Goal: Transaction & Acquisition: Purchase product/service

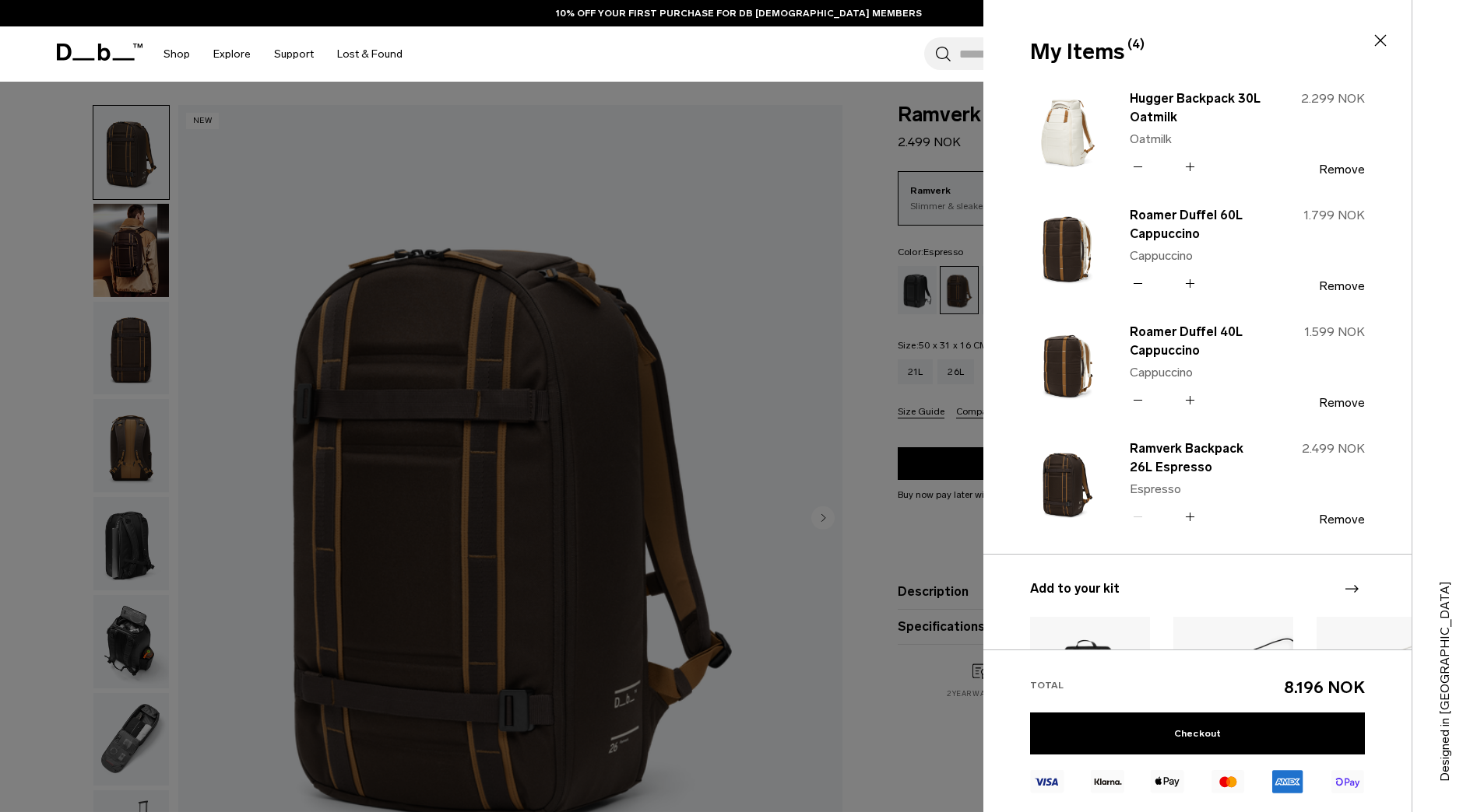
click at [682, 93] on div at bounding box center [738, 406] width 1477 height 812
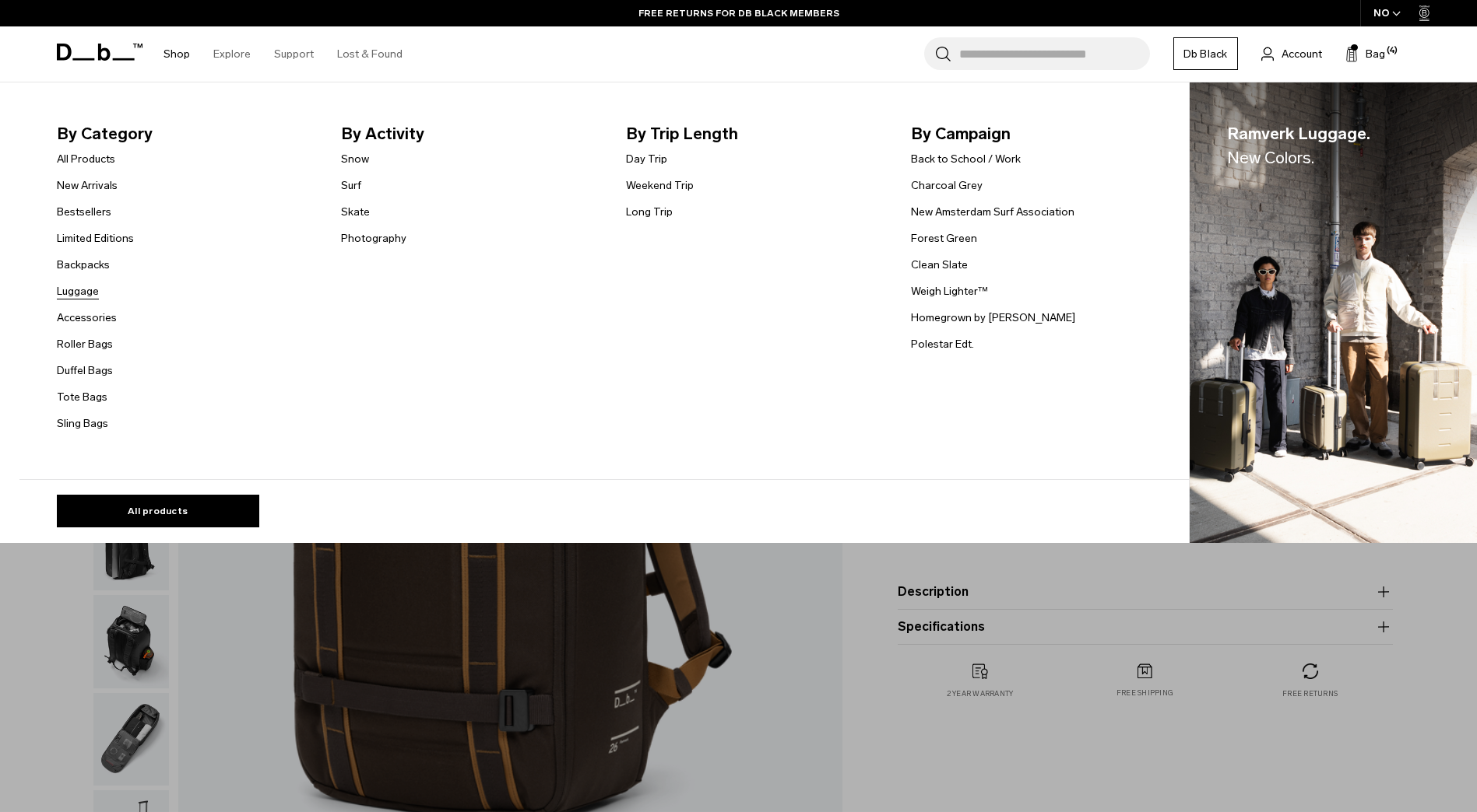
click at [87, 287] on link "Luggage" at bounding box center [78, 291] width 42 height 16
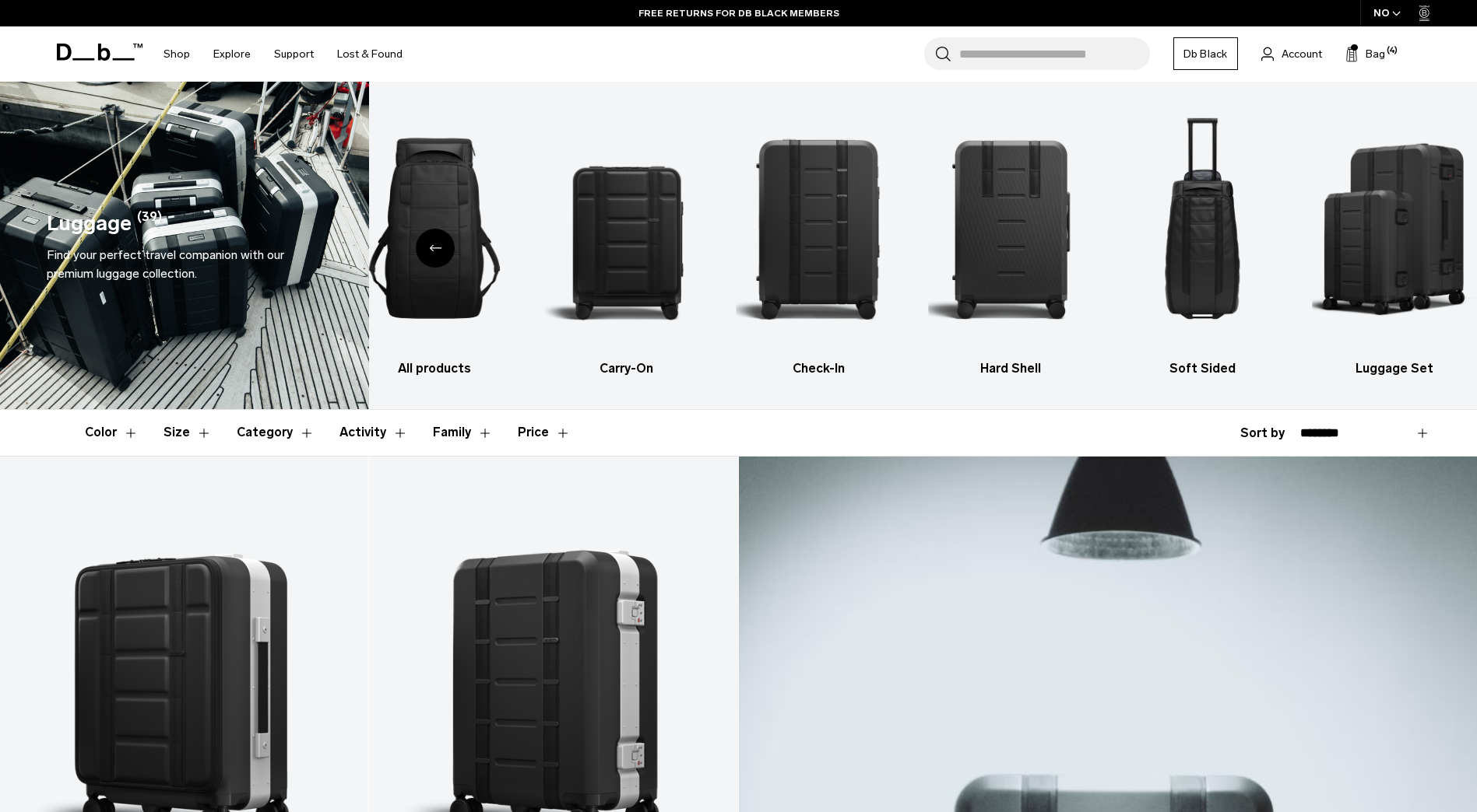
click at [1304, 429] on select "**********" at bounding box center [1366, 434] width 130 height 14
select select "**********"
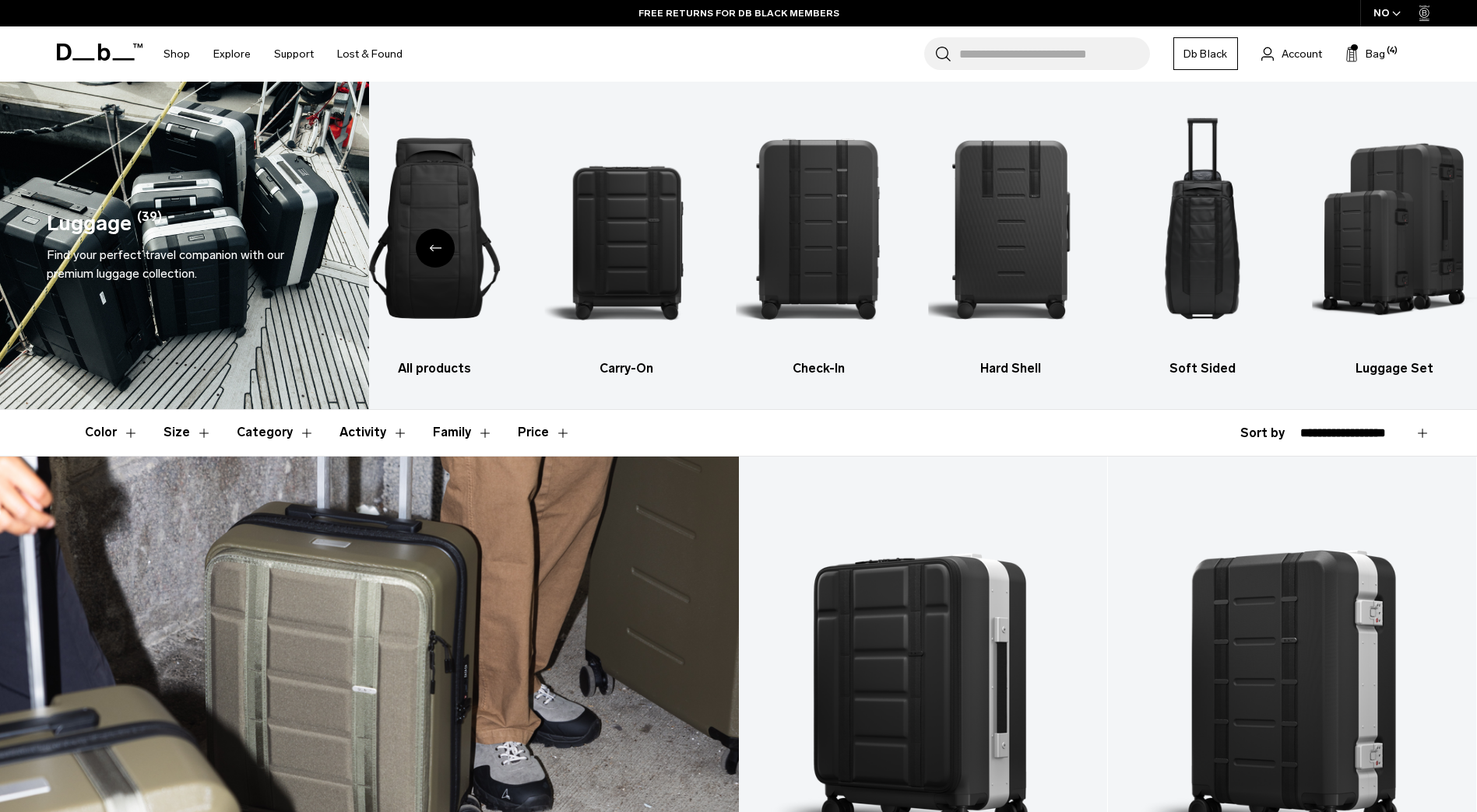
click at [1301, 426] on select "**********" at bounding box center [1366, 434] width 130 height 14
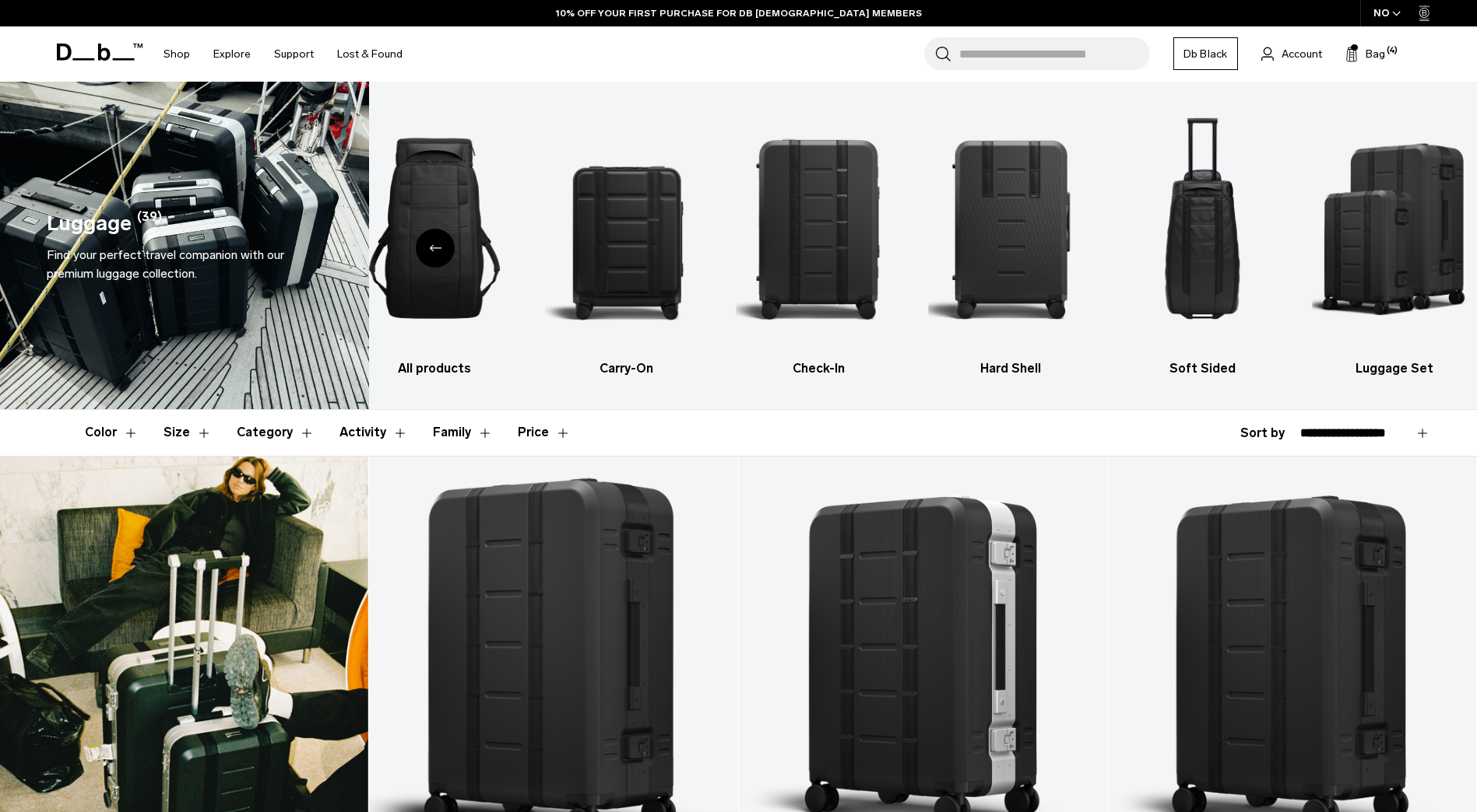
scroll to position [305, 0]
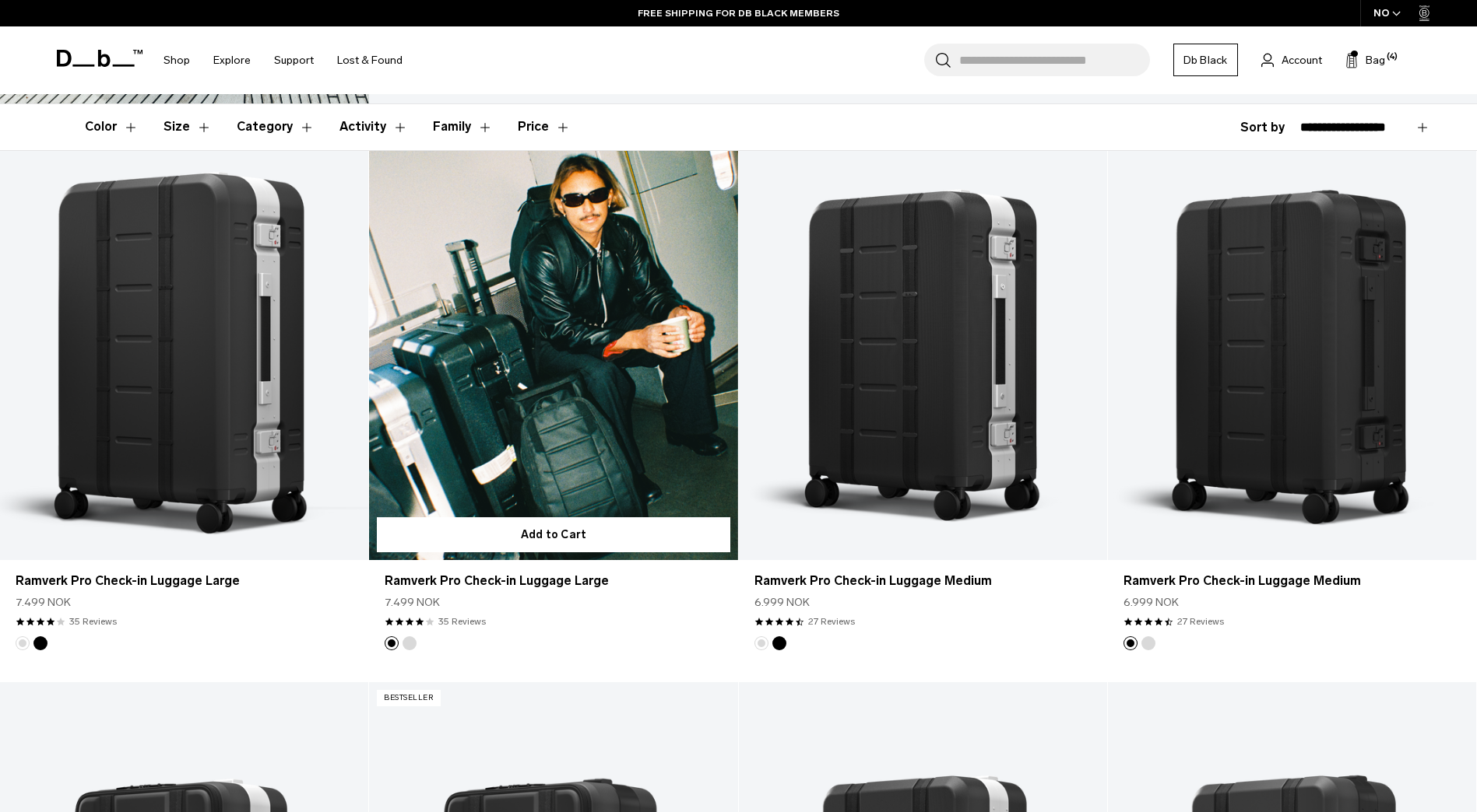
click at [497, 358] on link "Ramverk Pro Check-in Luggage Large" at bounding box center [552, 356] width 368 height 410
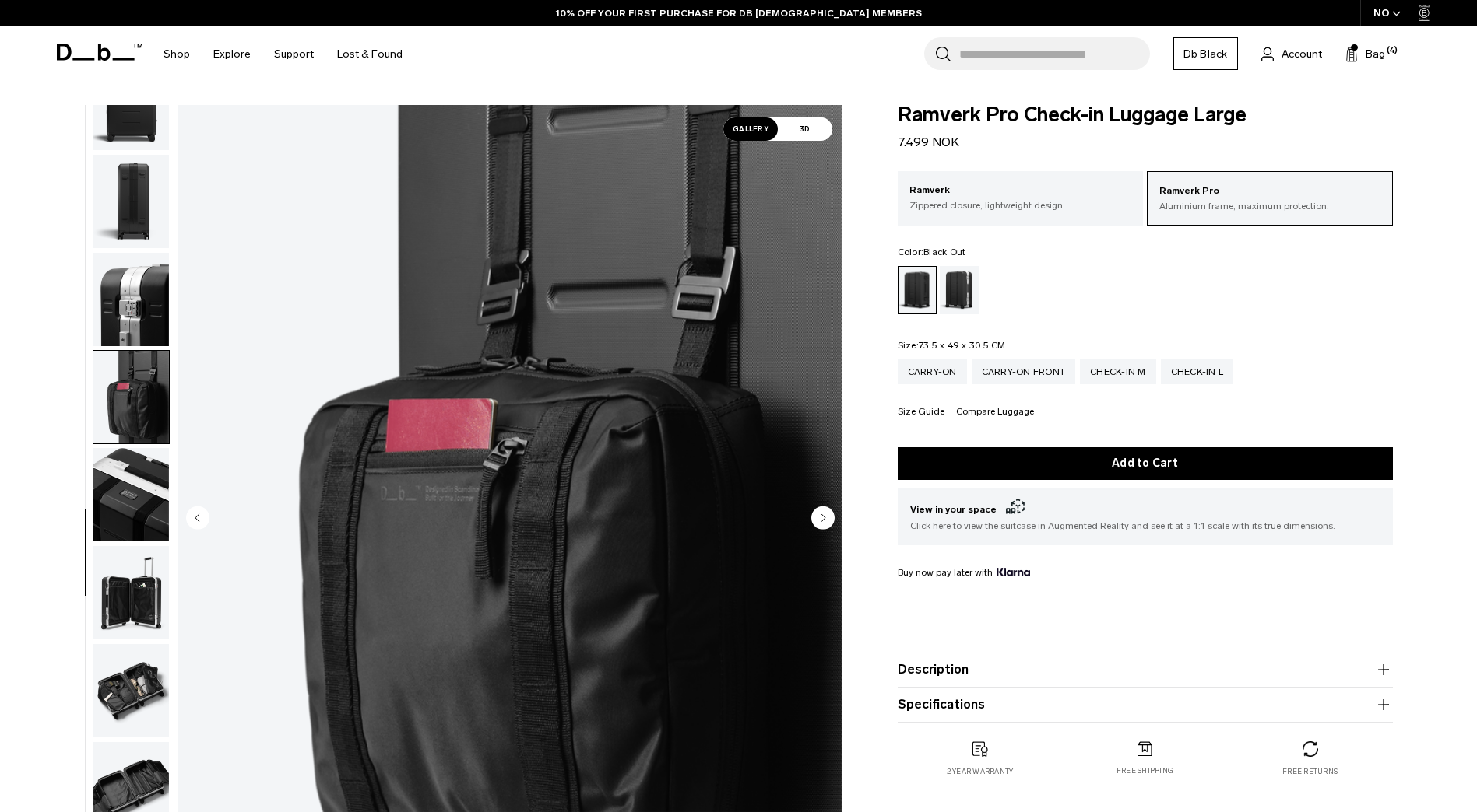
click at [135, 701] on img "button" at bounding box center [131, 691] width 76 height 93
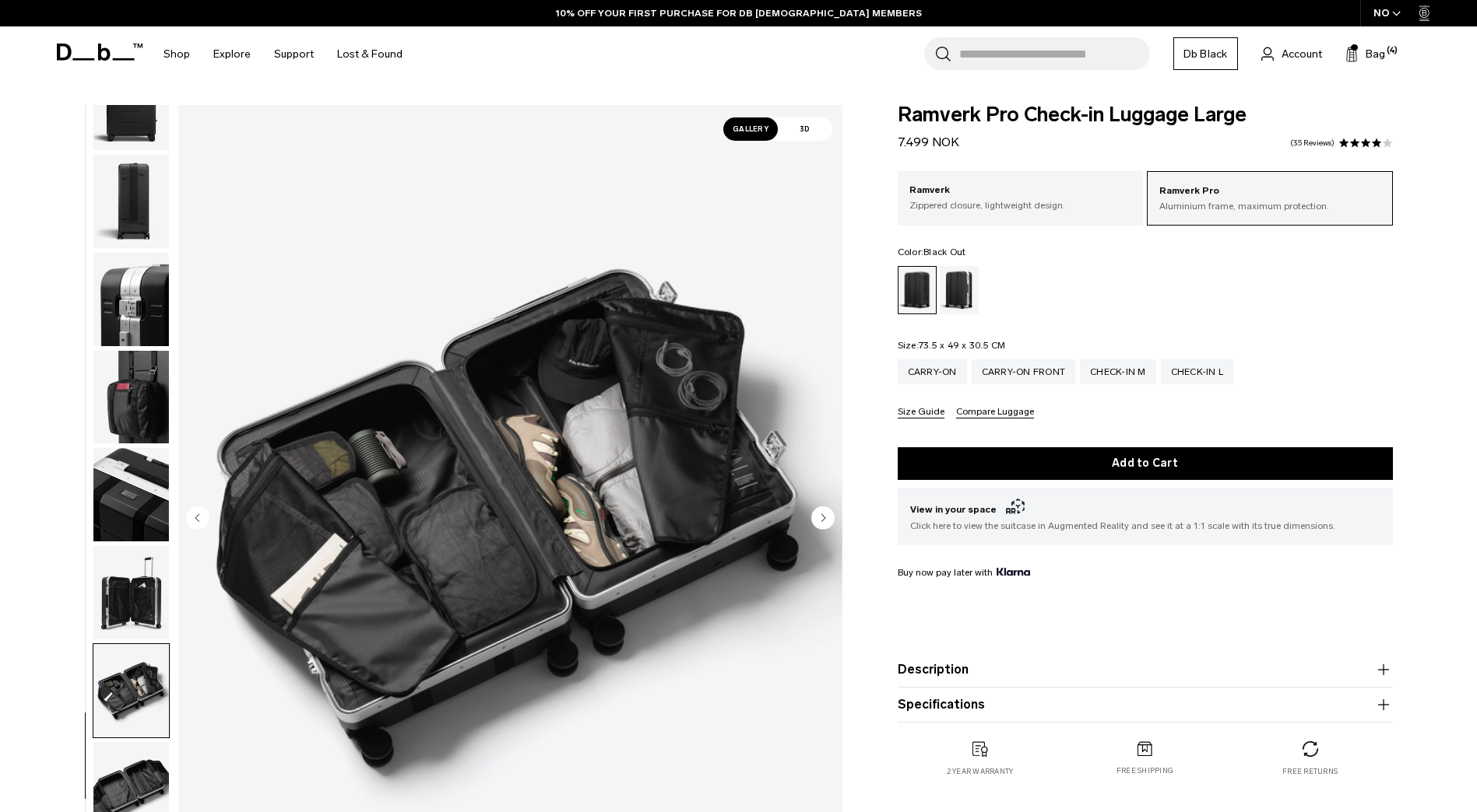
click at [823, 511] on circle "Next slide" at bounding box center [823, 517] width 23 height 23
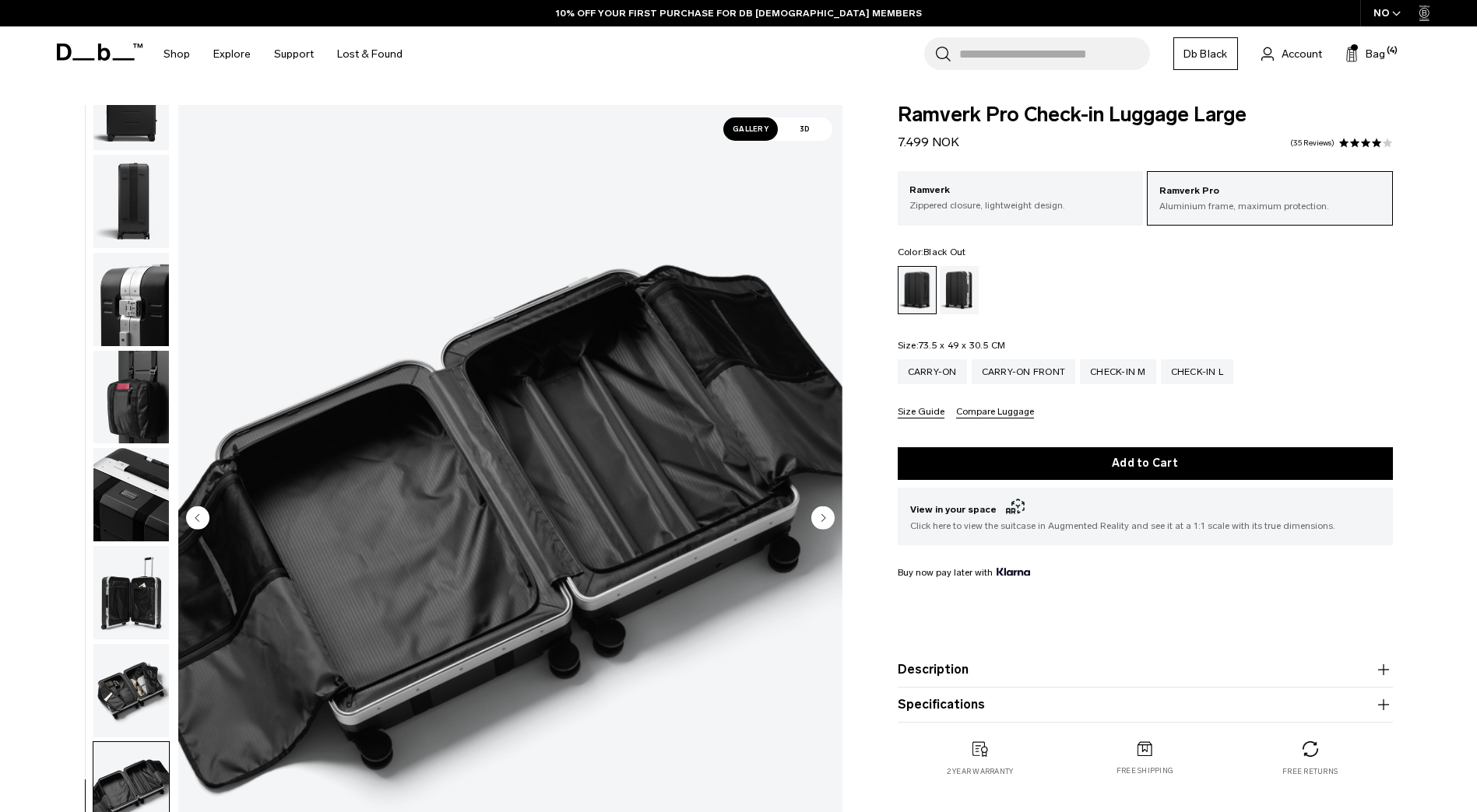
click at [826, 523] on circle "Next slide" at bounding box center [823, 517] width 23 height 23
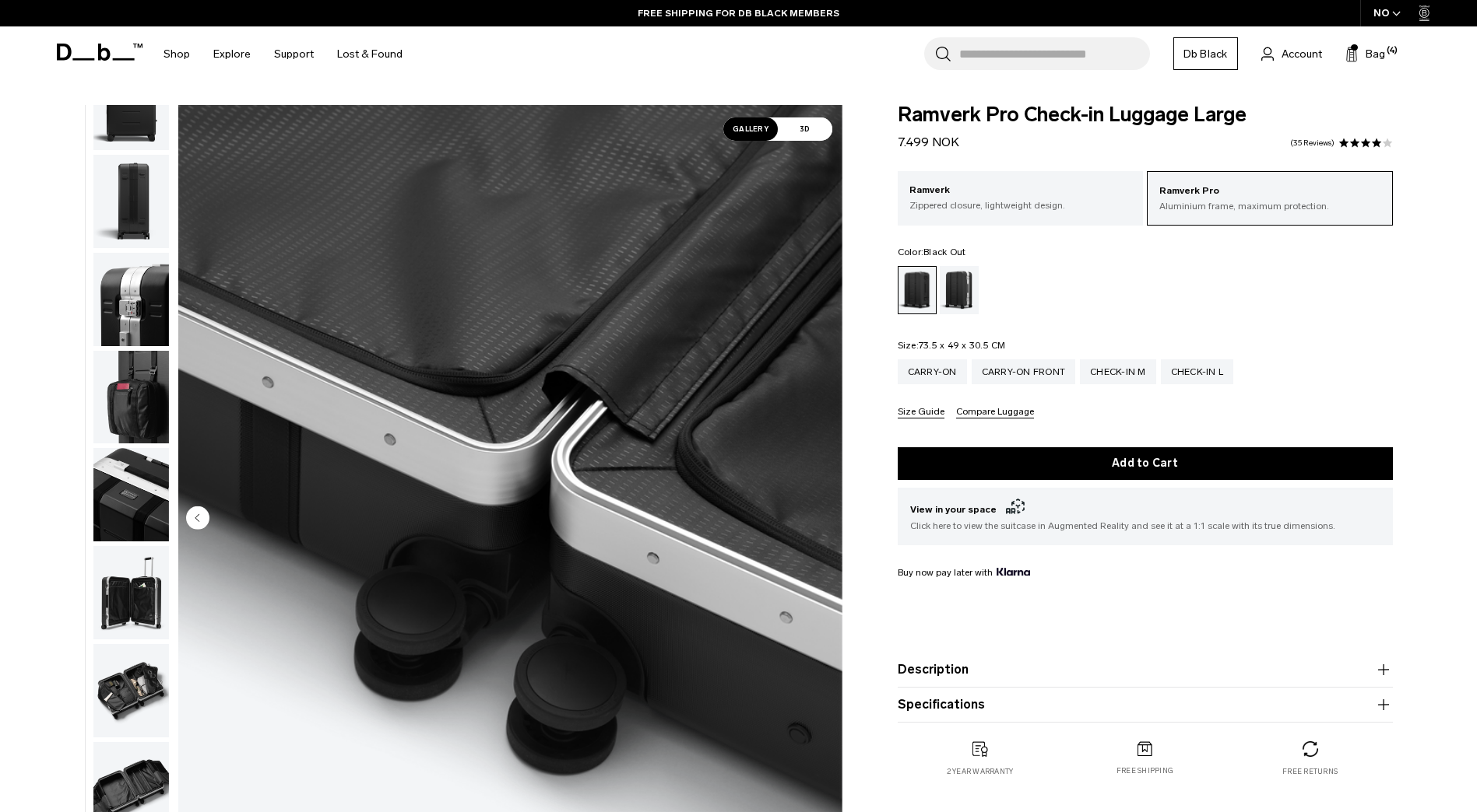
click at [826, 523] on img "12 / 12" at bounding box center [510, 519] width 664 height 829
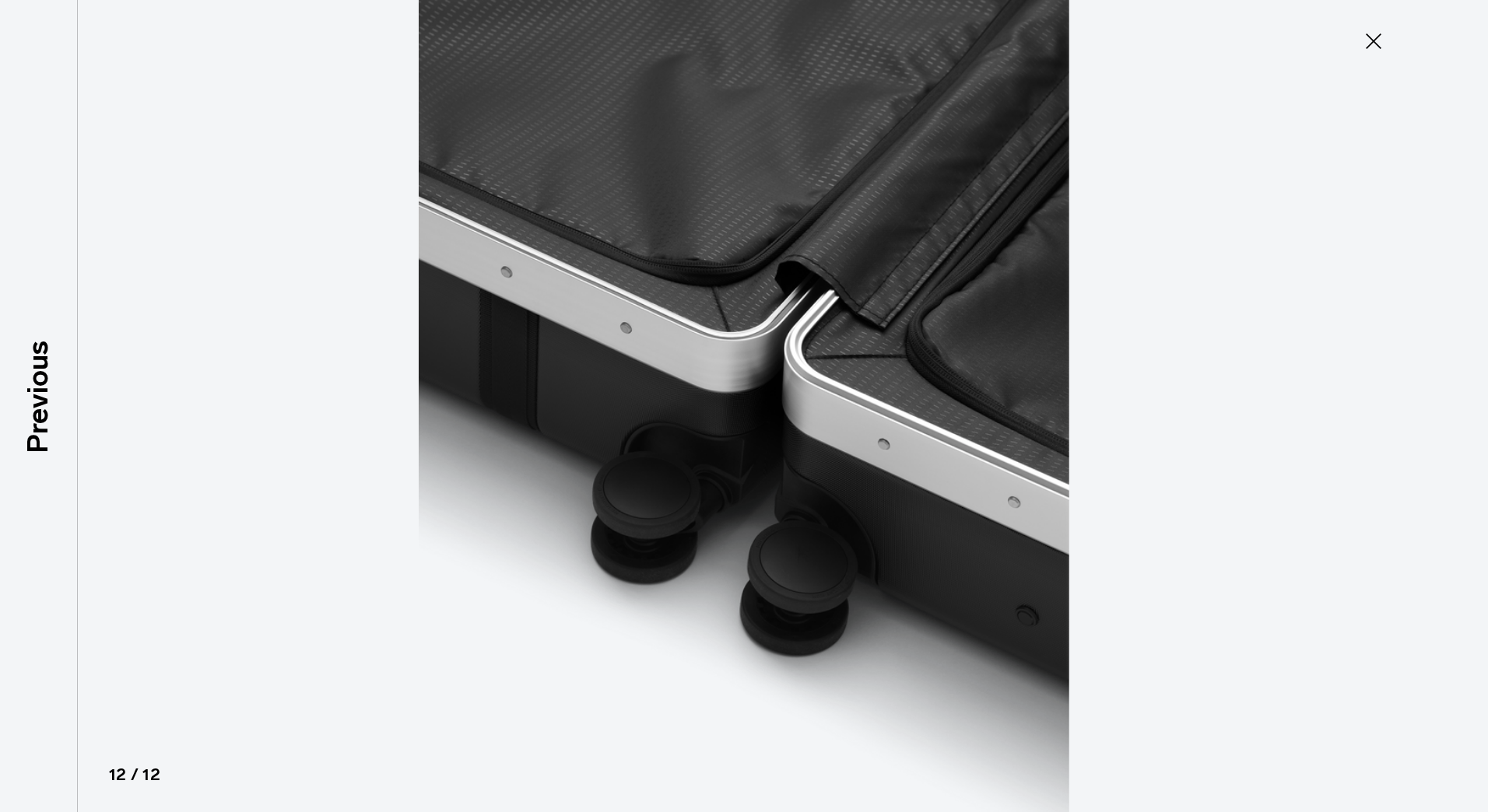
click at [1372, 47] on icon at bounding box center [1374, 41] width 25 height 25
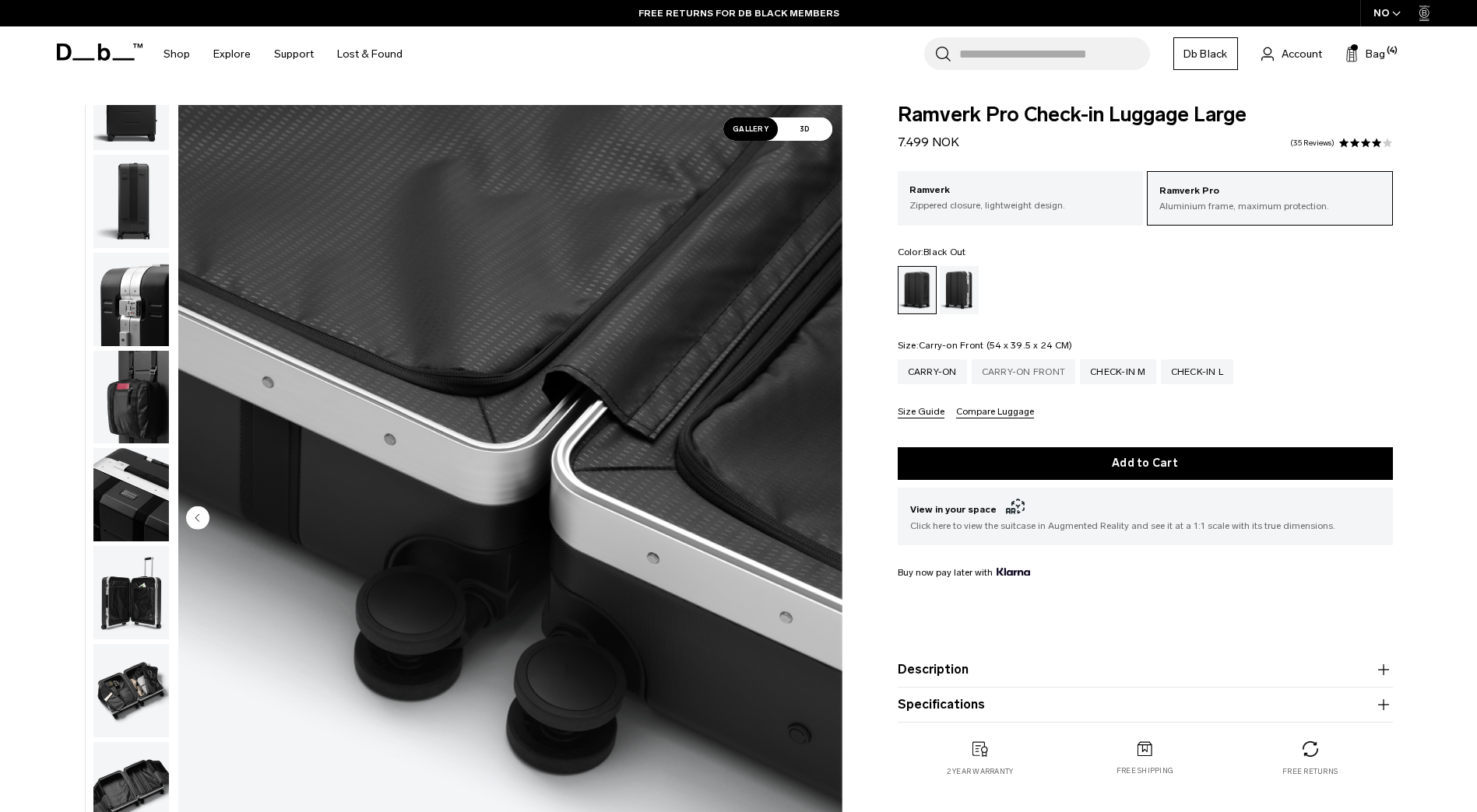
click at [998, 370] on div "Carry-on Front" at bounding box center [1024, 372] width 104 height 25
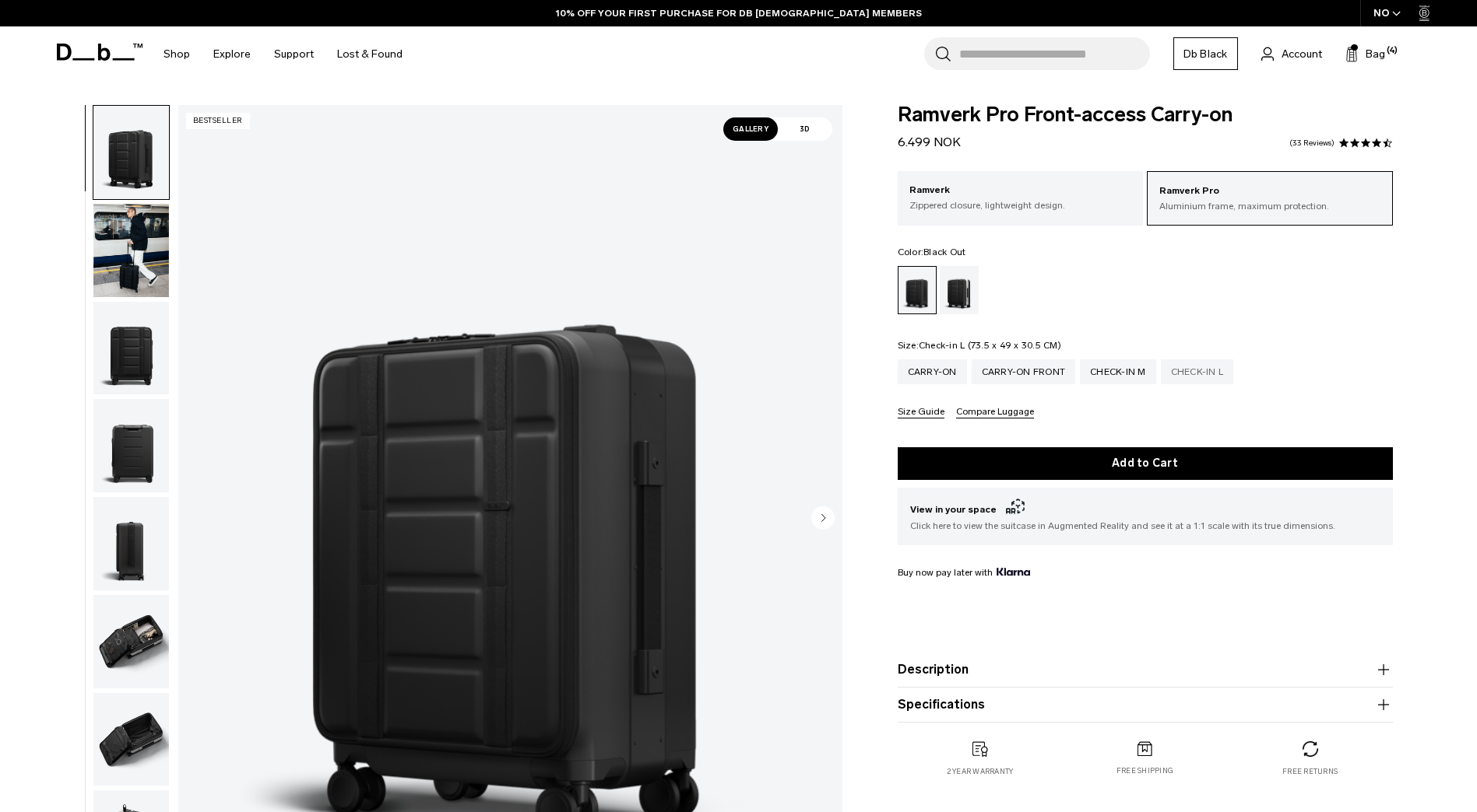
drag, startPoint x: 0, startPoint y: 0, endPoint x: 1200, endPoint y: 372, distance: 1256.3
click at [1200, 372] on div "Check-in L" at bounding box center [1197, 372] width 73 height 25
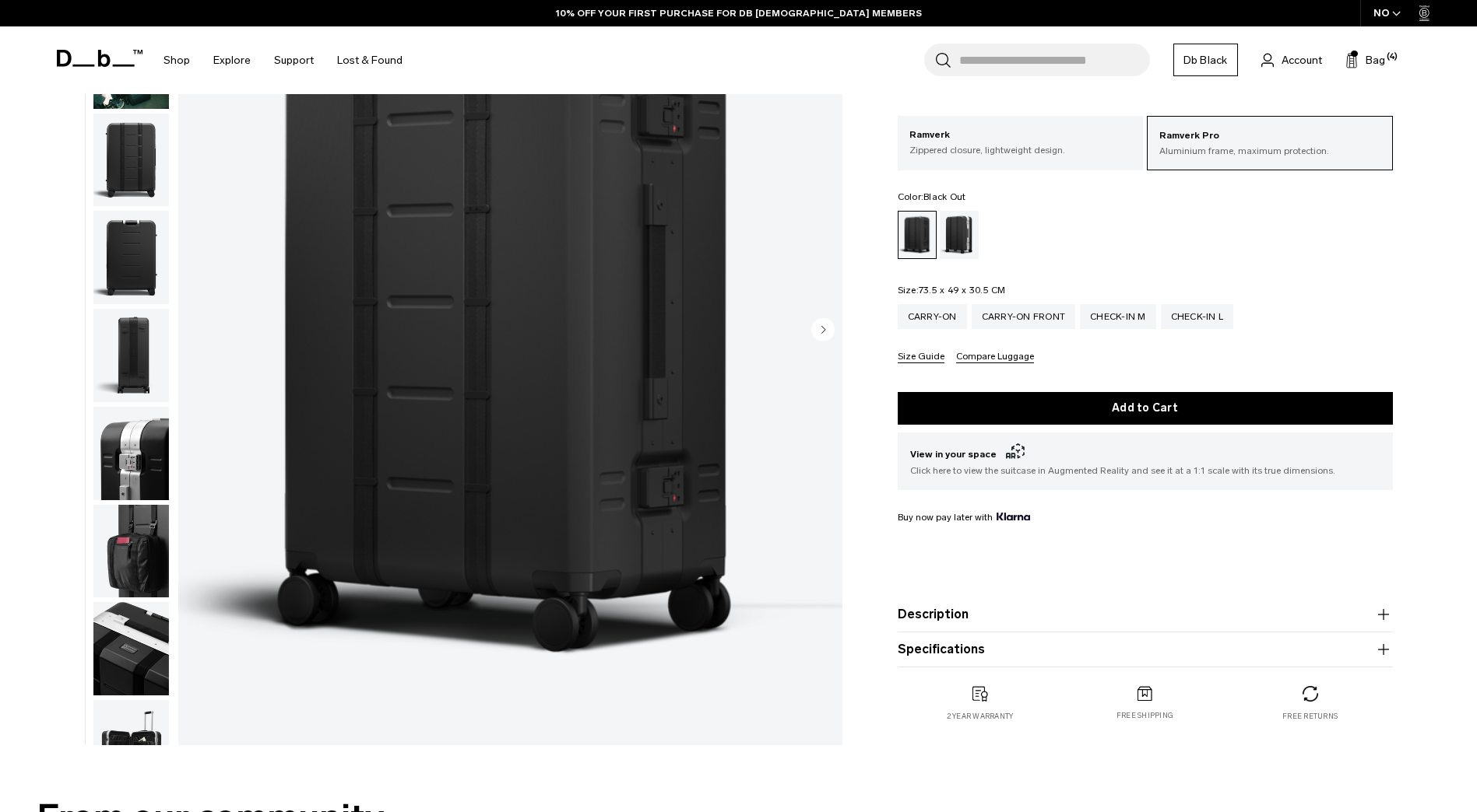
scroll to position [189, 0]
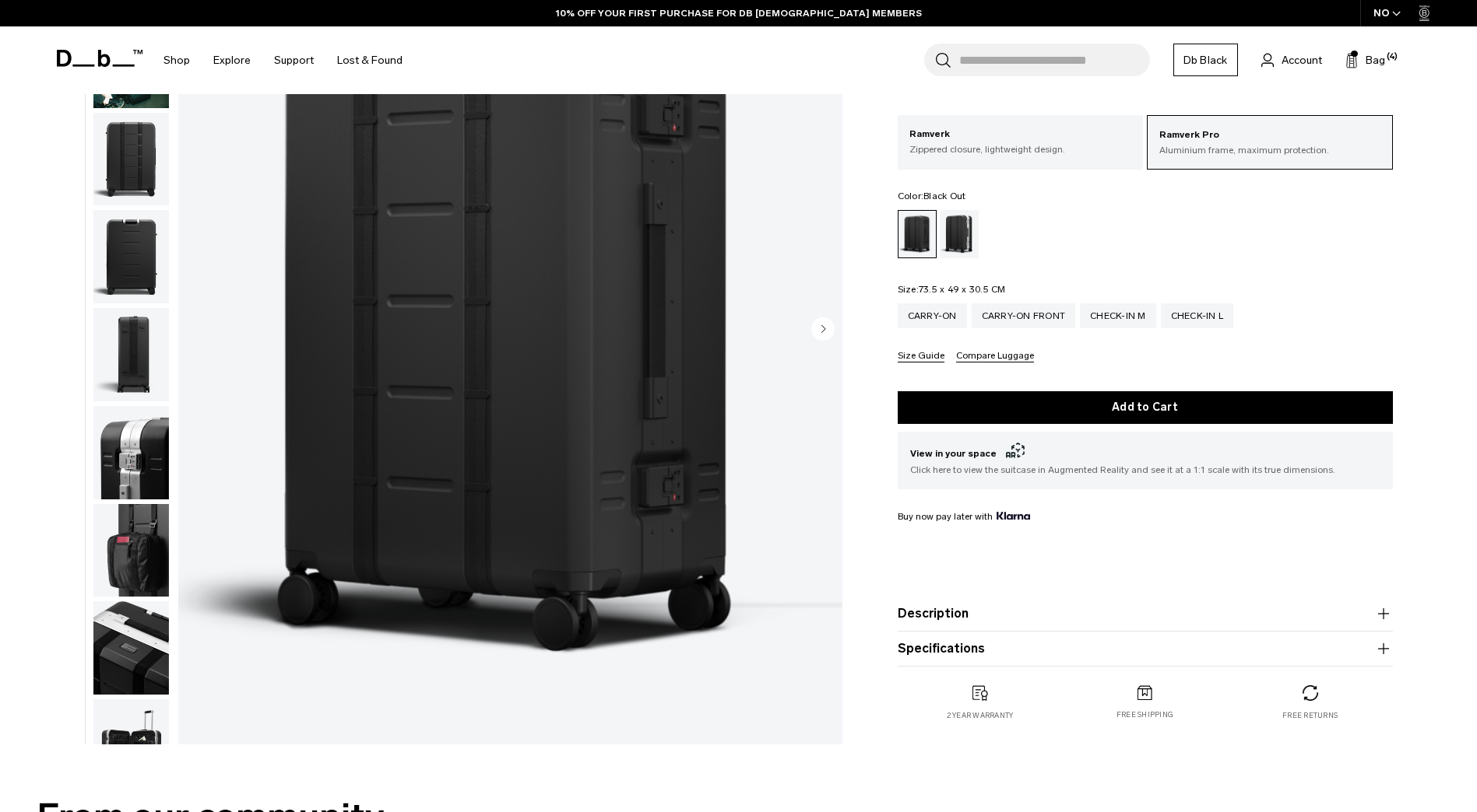
click at [985, 648] on button "Specifications" at bounding box center [1146, 648] width 495 height 19
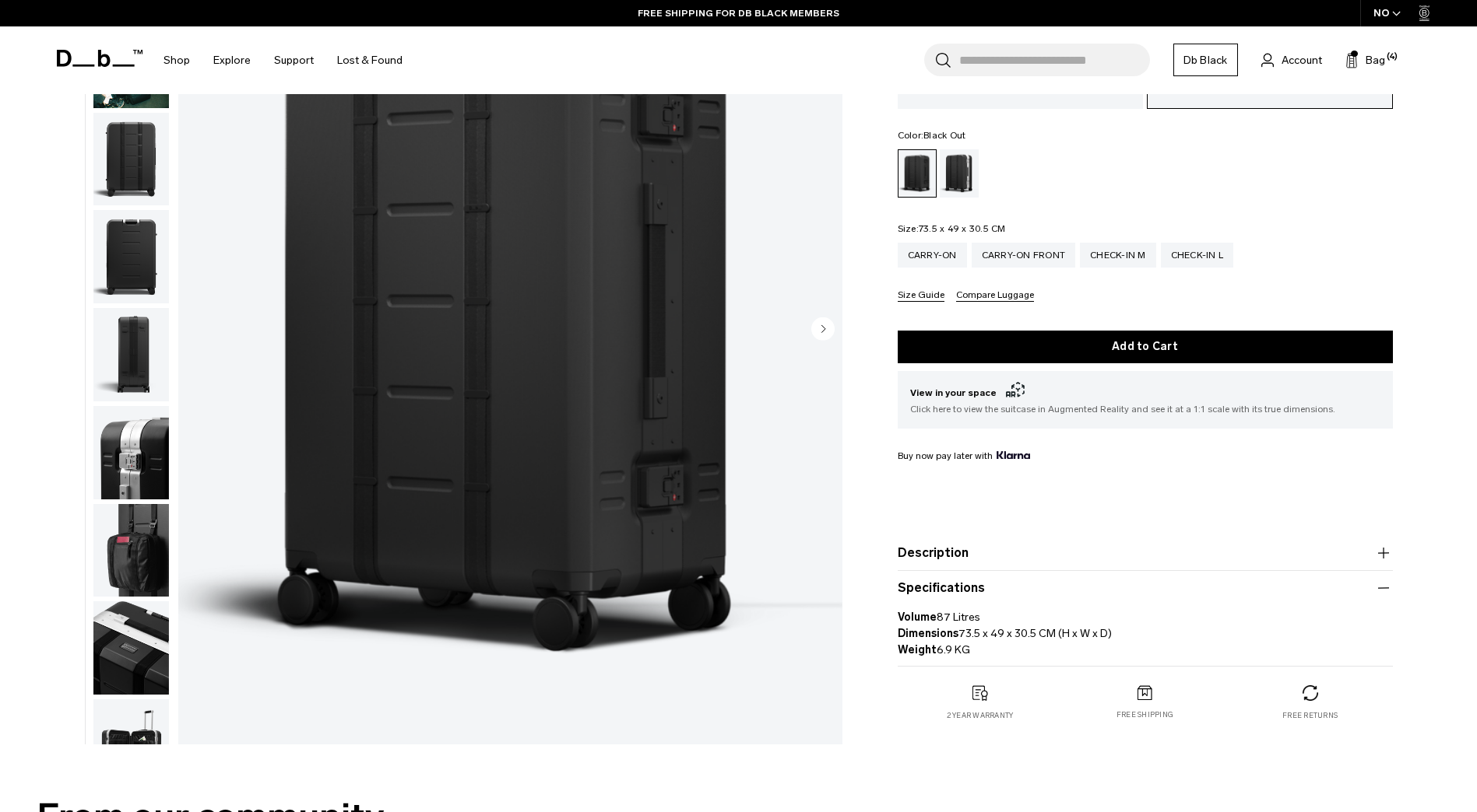
click at [980, 588] on button "Specifications" at bounding box center [1146, 588] width 495 height 19
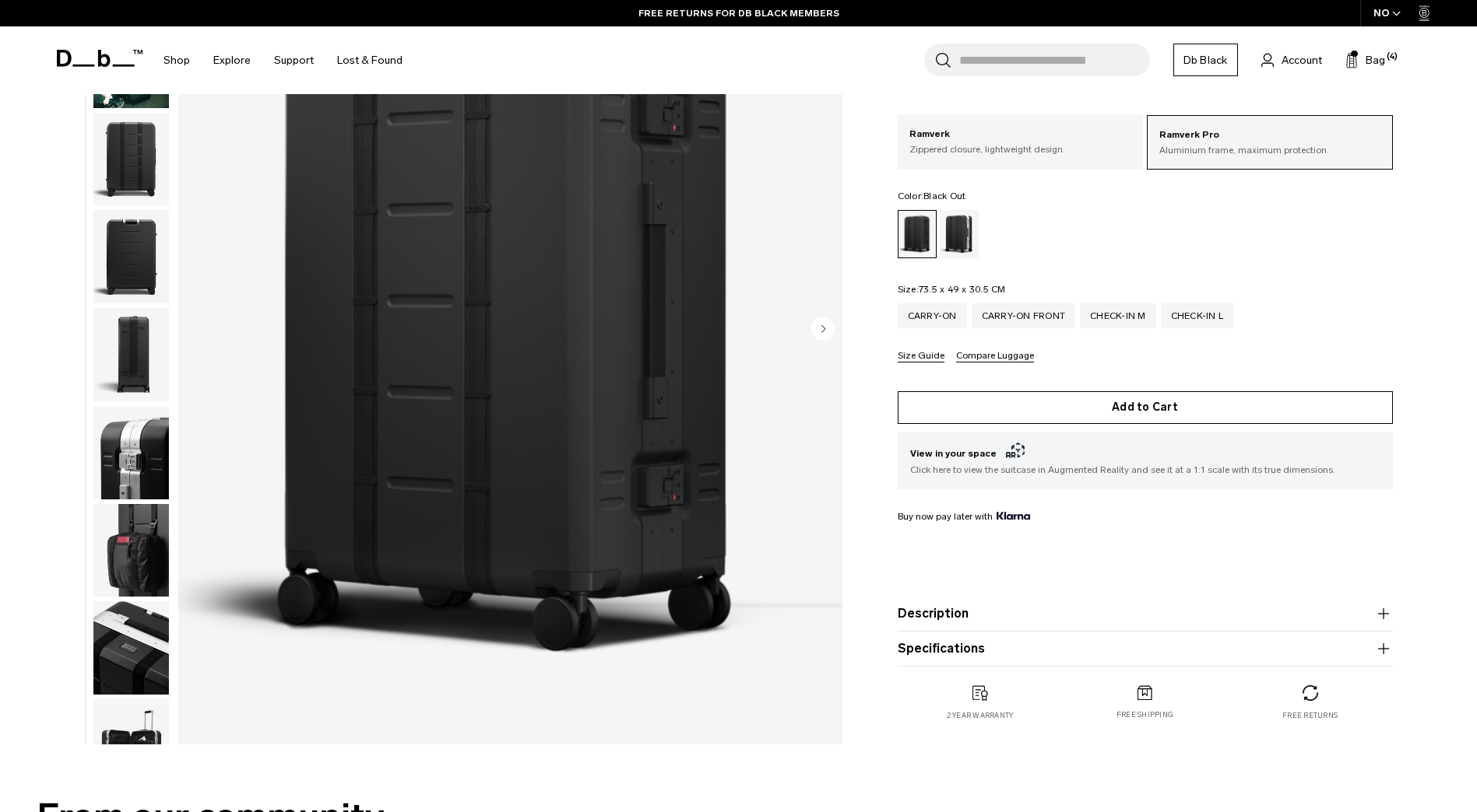
click at [1128, 398] on button "Add to Cart" at bounding box center [1146, 408] width 495 height 33
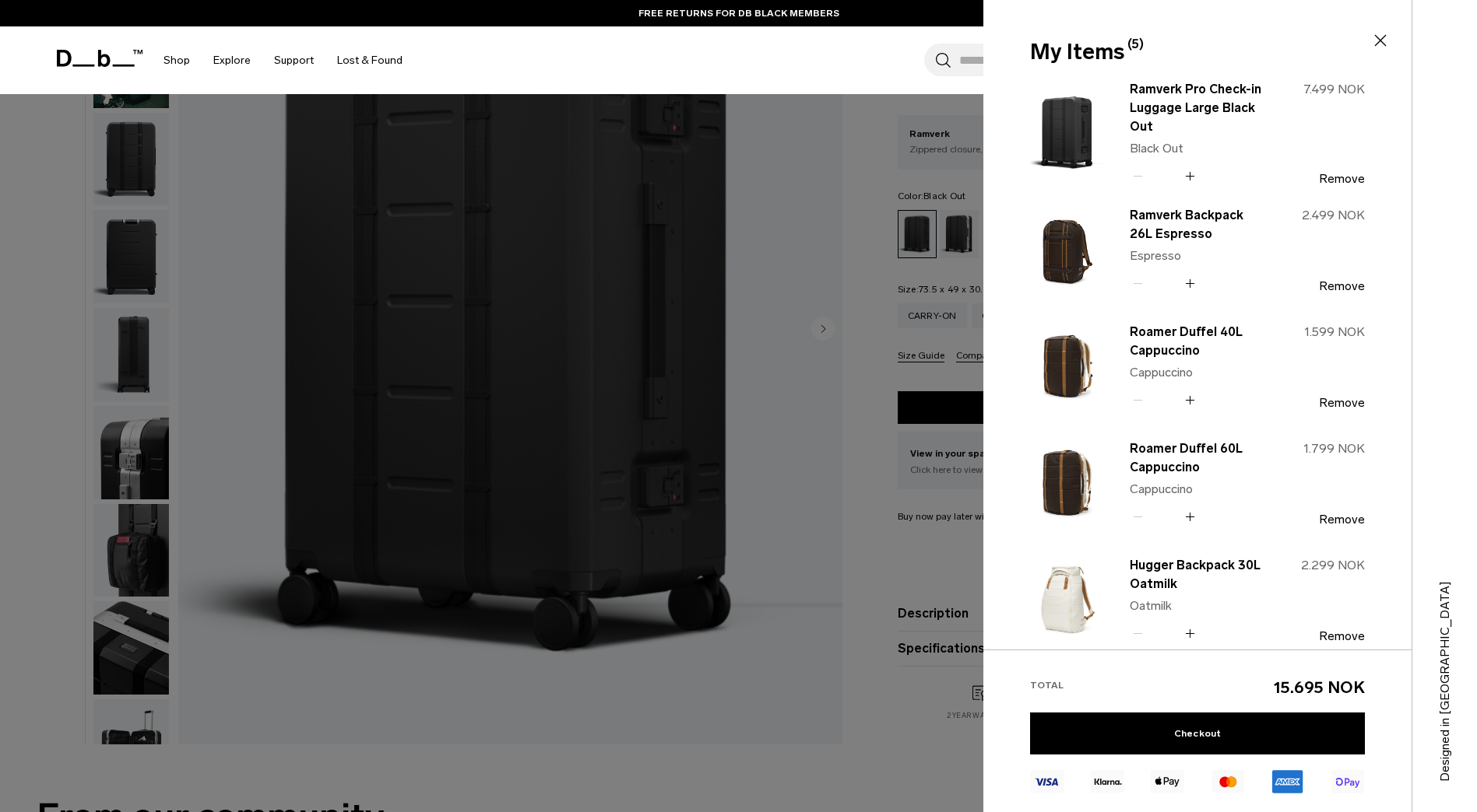
click at [809, 270] on div at bounding box center [738, 406] width 1477 height 812
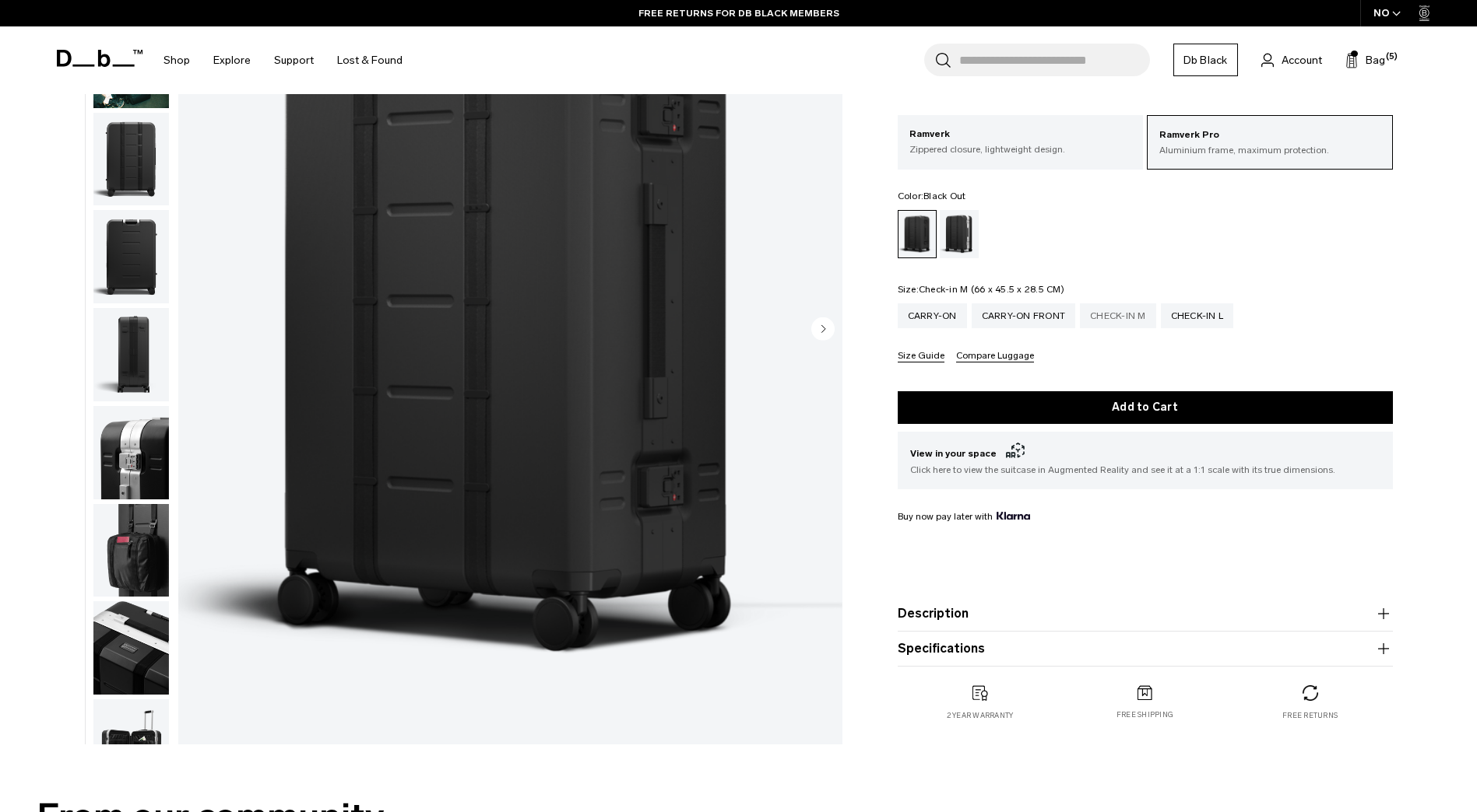
click at [1116, 323] on div "Check-in M" at bounding box center [1118, 316] width 77 height 25
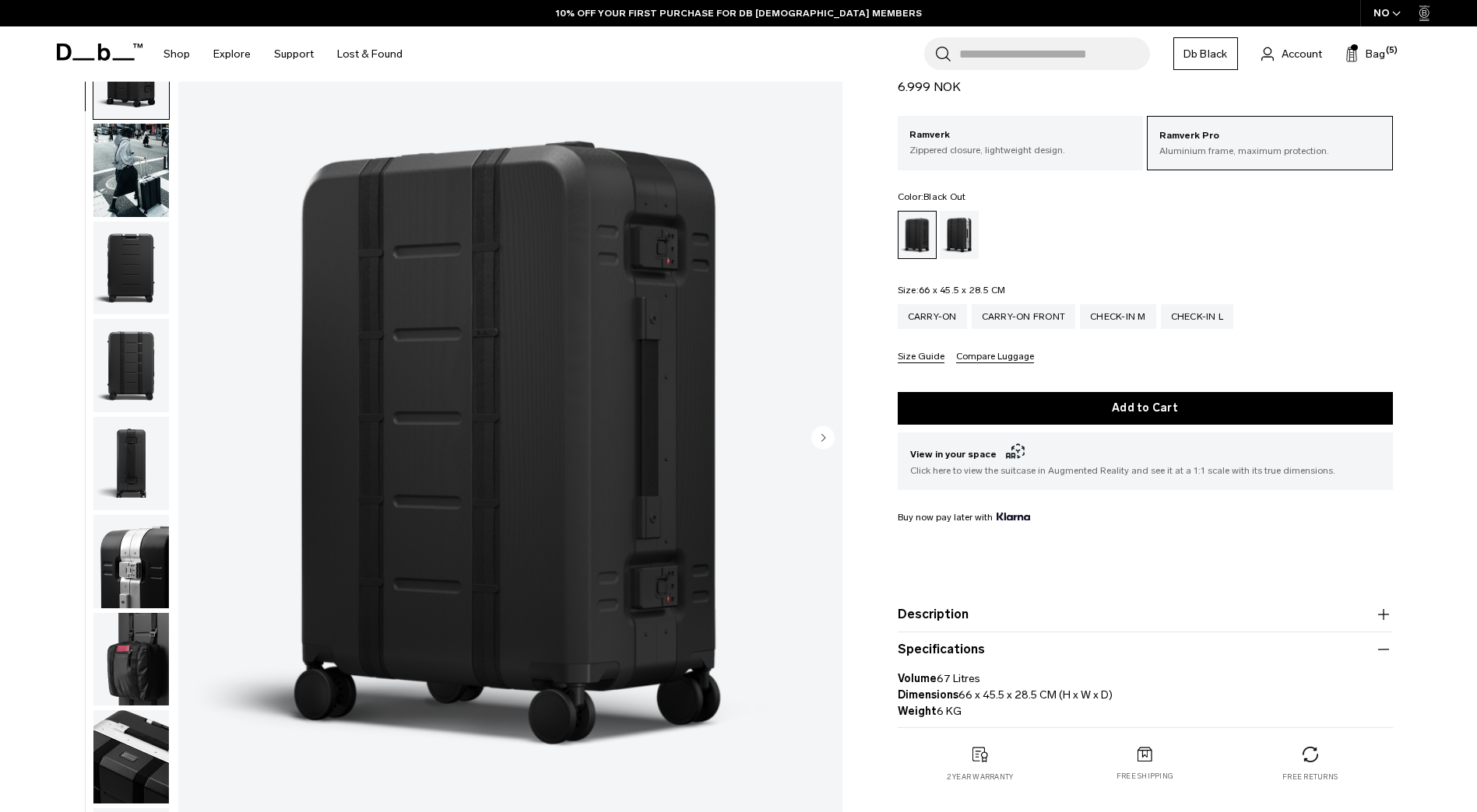
click at [1019, 652] on button "Specifications" at bounding box center [1146, 649] width 495 height 19
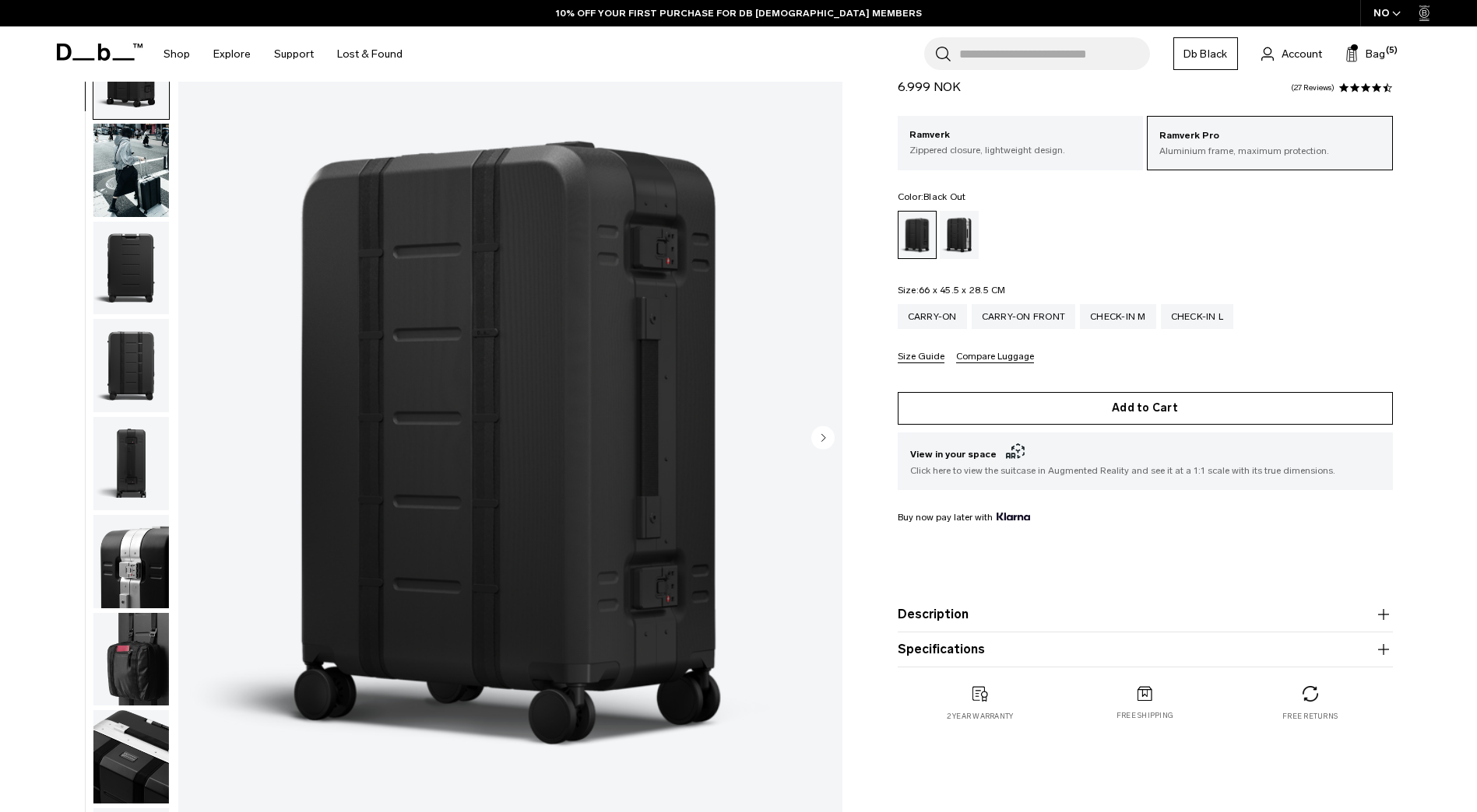
click at [1137, 407] on button "Add to Cart" at bounding box center [1146, 408] width 495 height 33
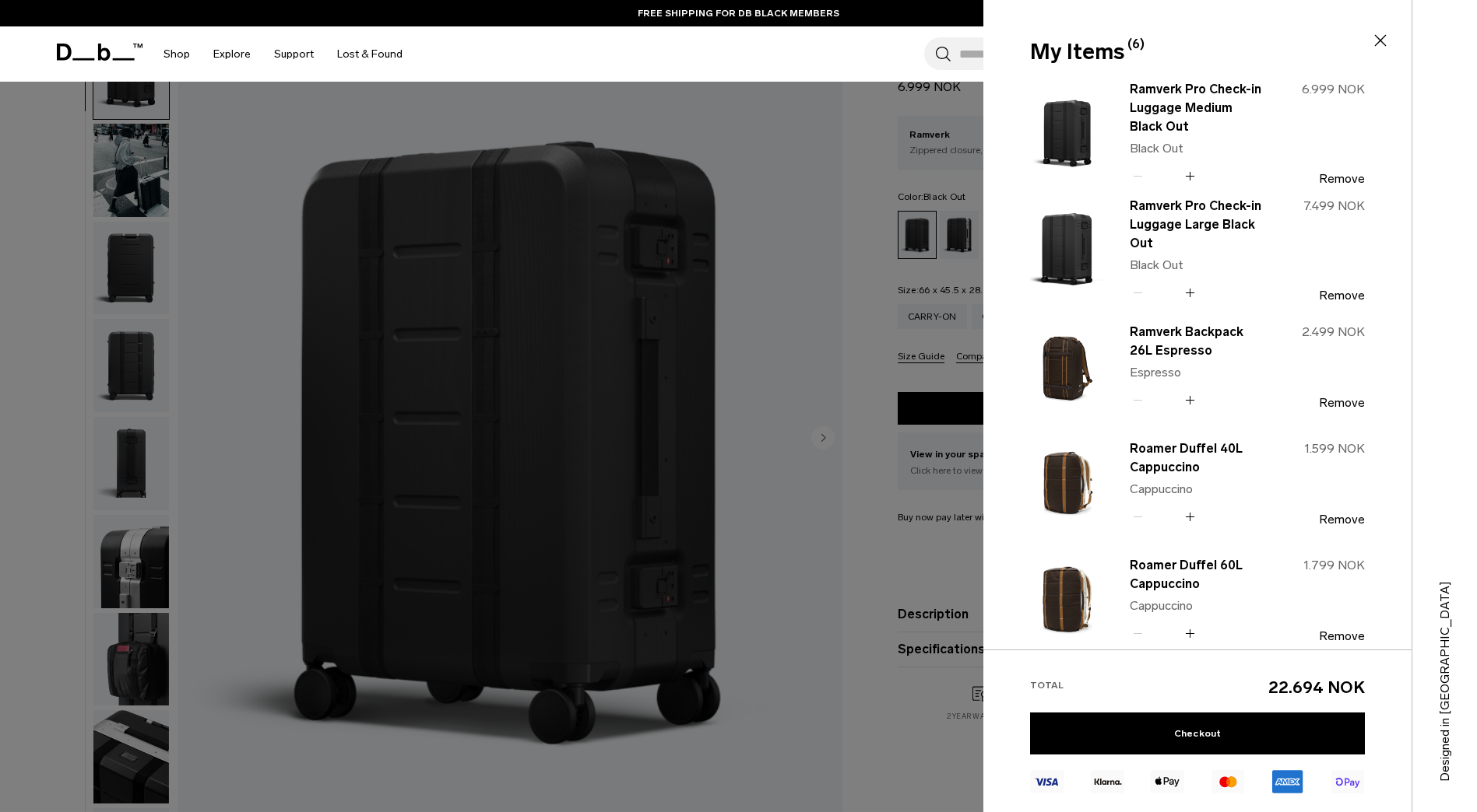
click at [788, 329] on div at bounding box center [738, 406] width 1477 height 812
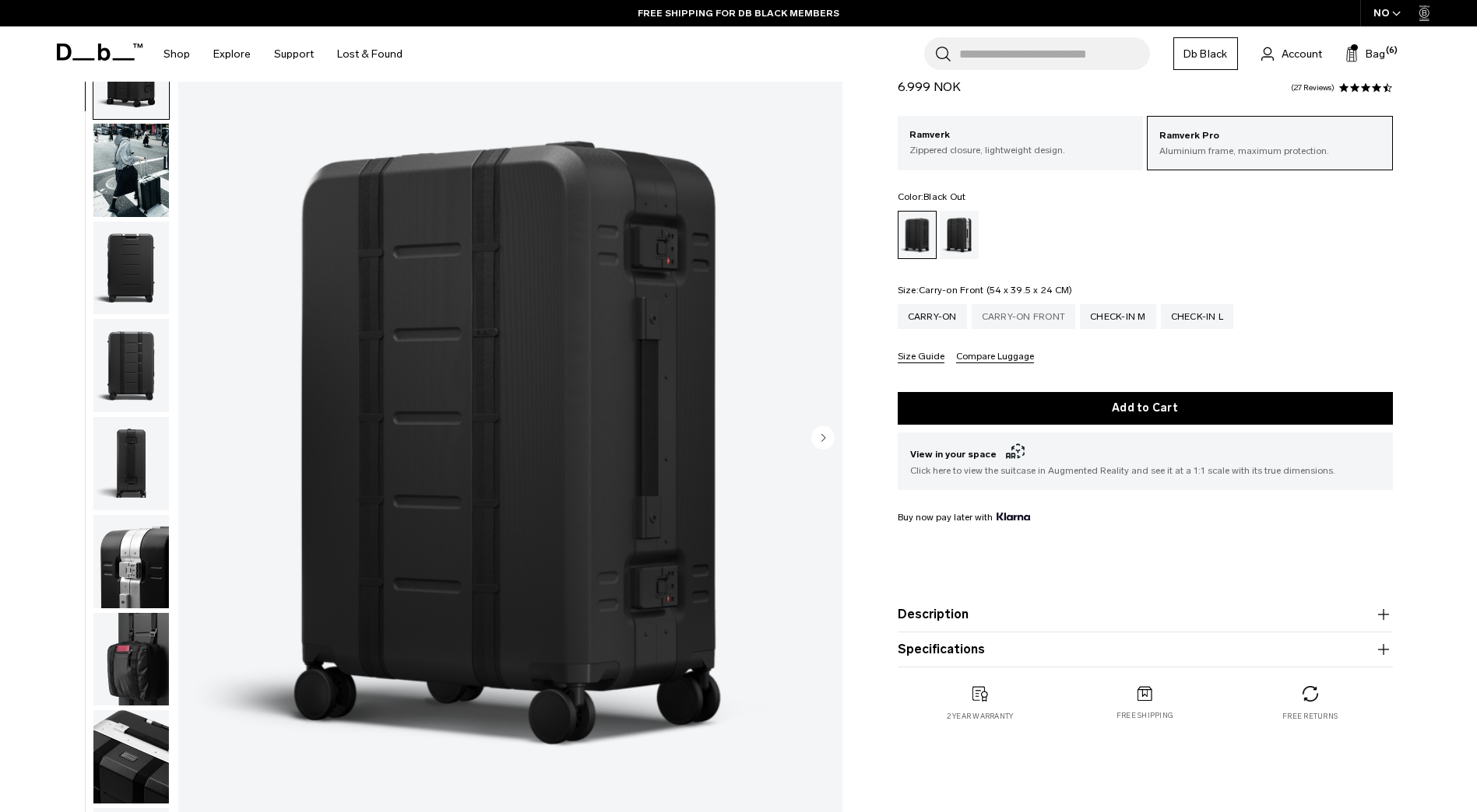
click at [1024, 310] on div "Carry-on Front" at bounding box center [1024, 317] width 104 height 25
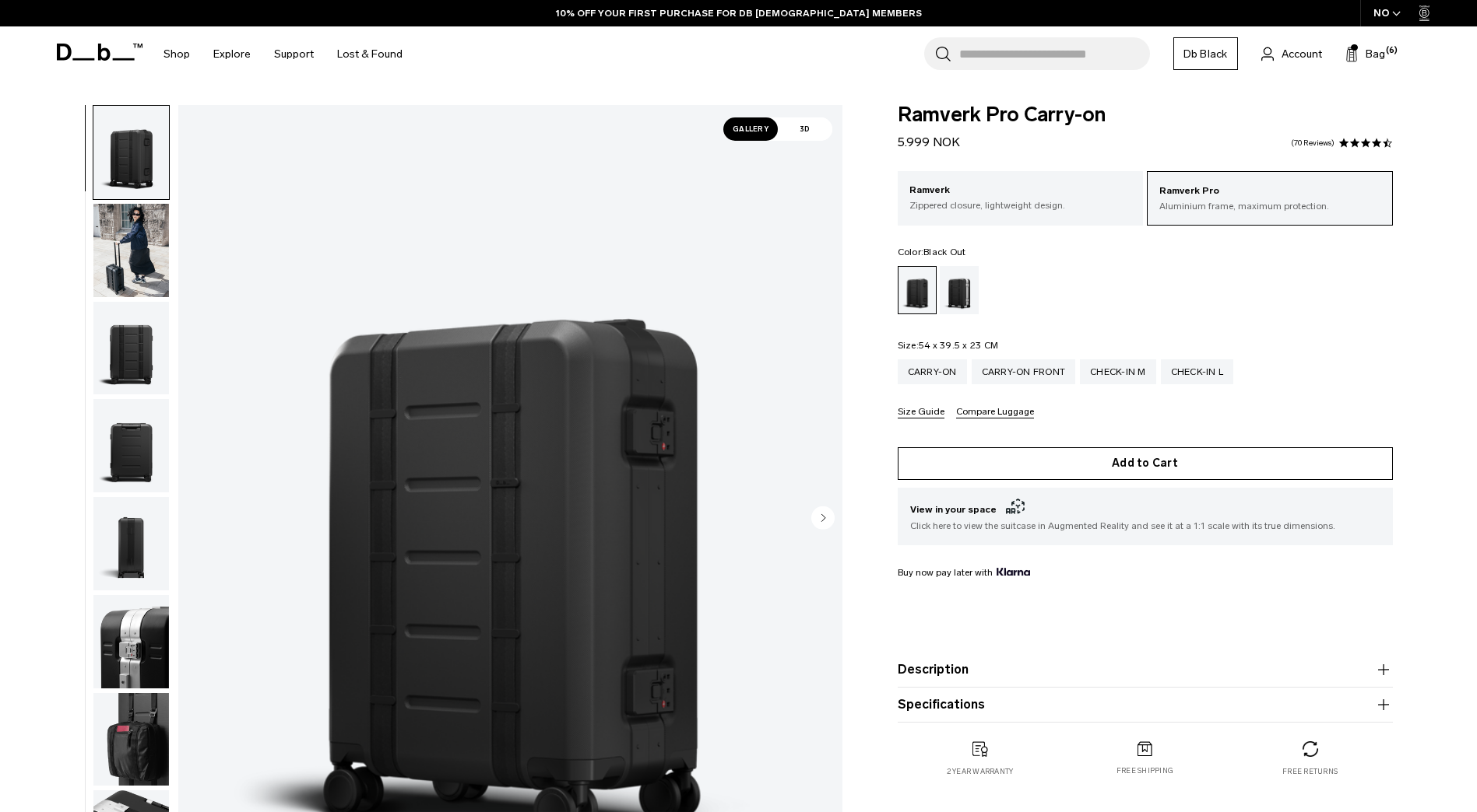
click at [1124, 471] on button "Add to Cart" at bounding box center [1146, 464] width 495 height 33
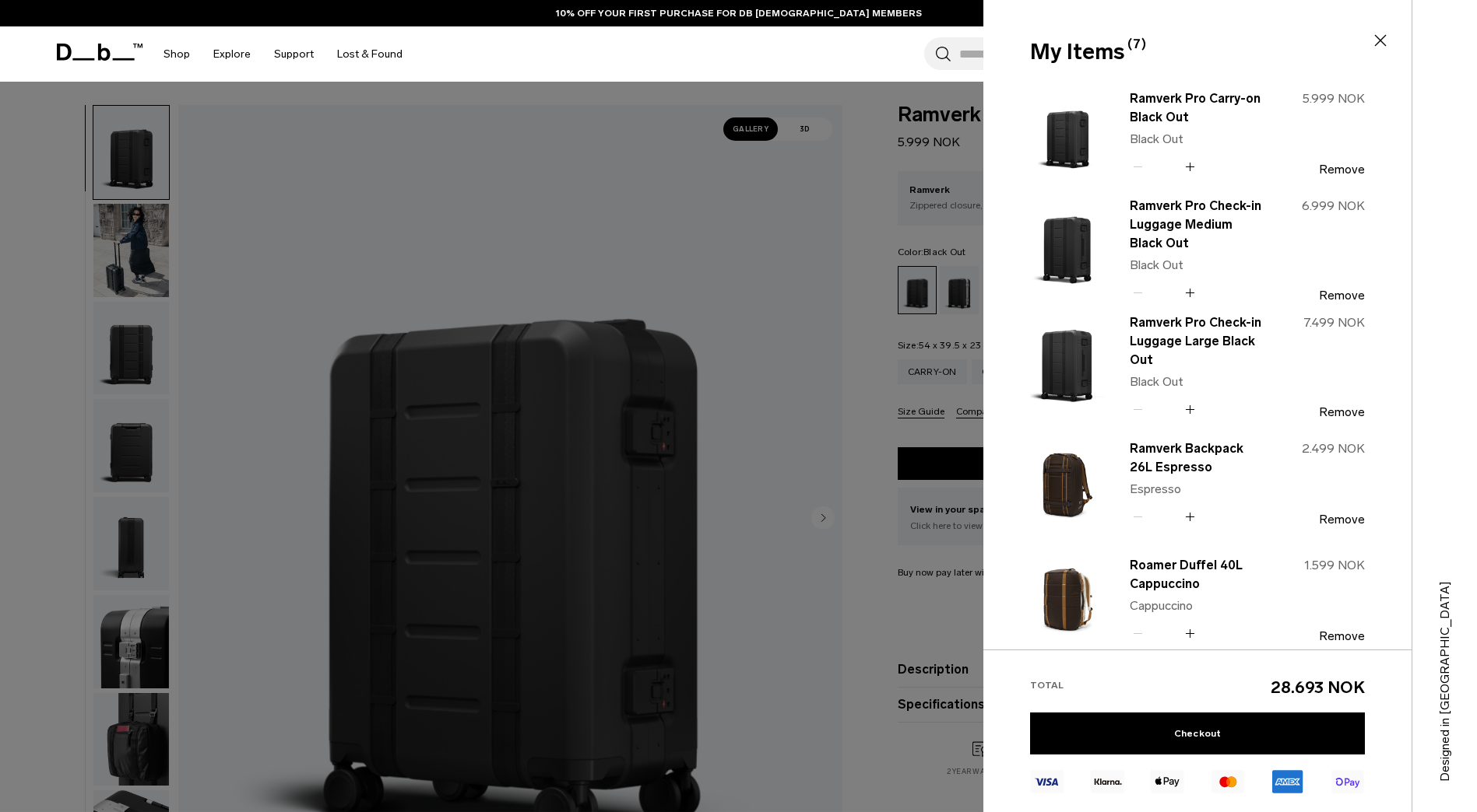
drag, startPoint x: 1294, startPoint y: 472, endPoint x: 646, endPoint y: 285, distance: 674.4
click at [646, 285] on div at bounding box center [738, 406] width 1477 height 812
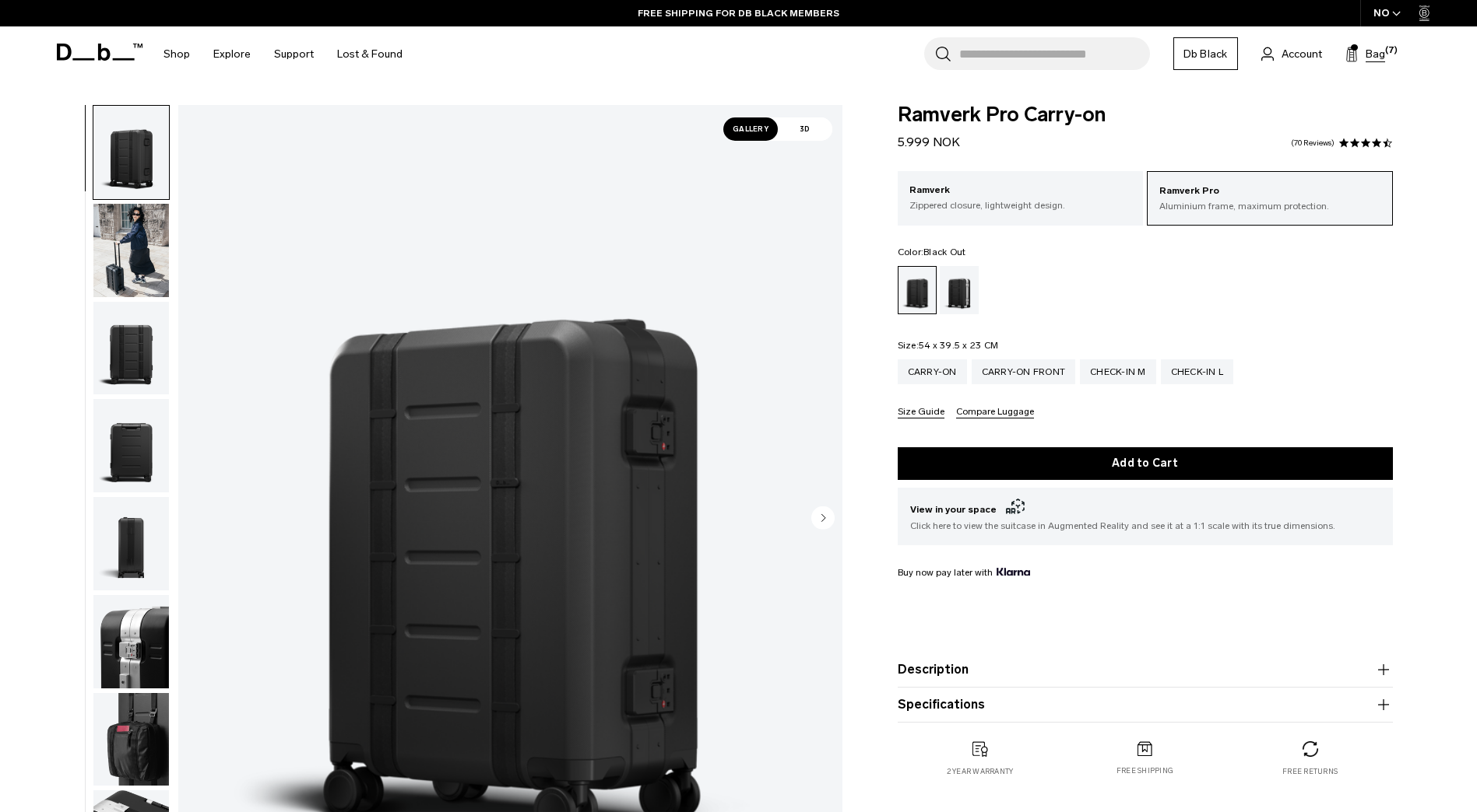
click at [1373, 55] on span "Bag" at bounding box center [1375, 54] width 20 height 16
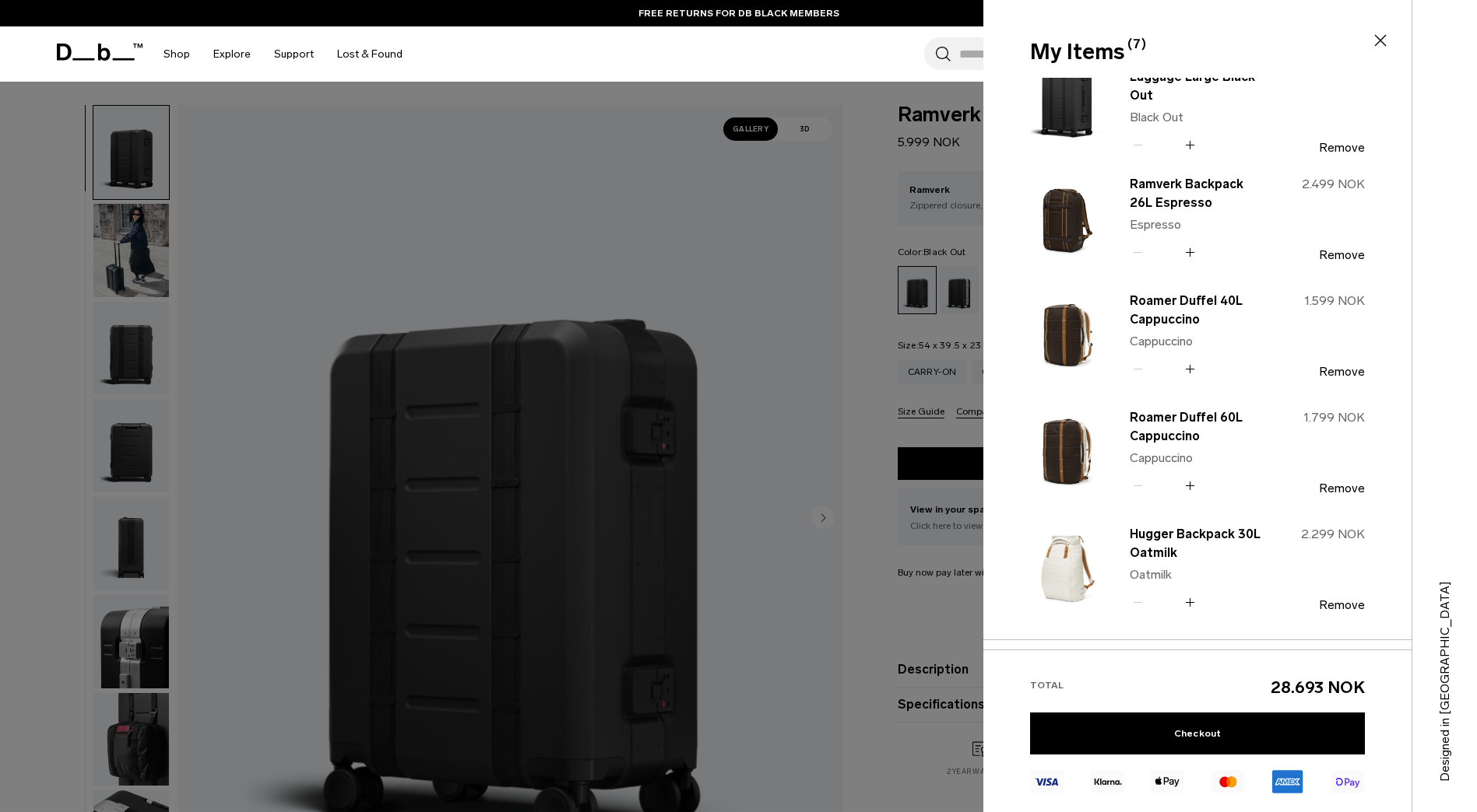
scroll to position [264, 0]
click at [866, 305] on div at bounding box center [738, 406] width 1477 height 812
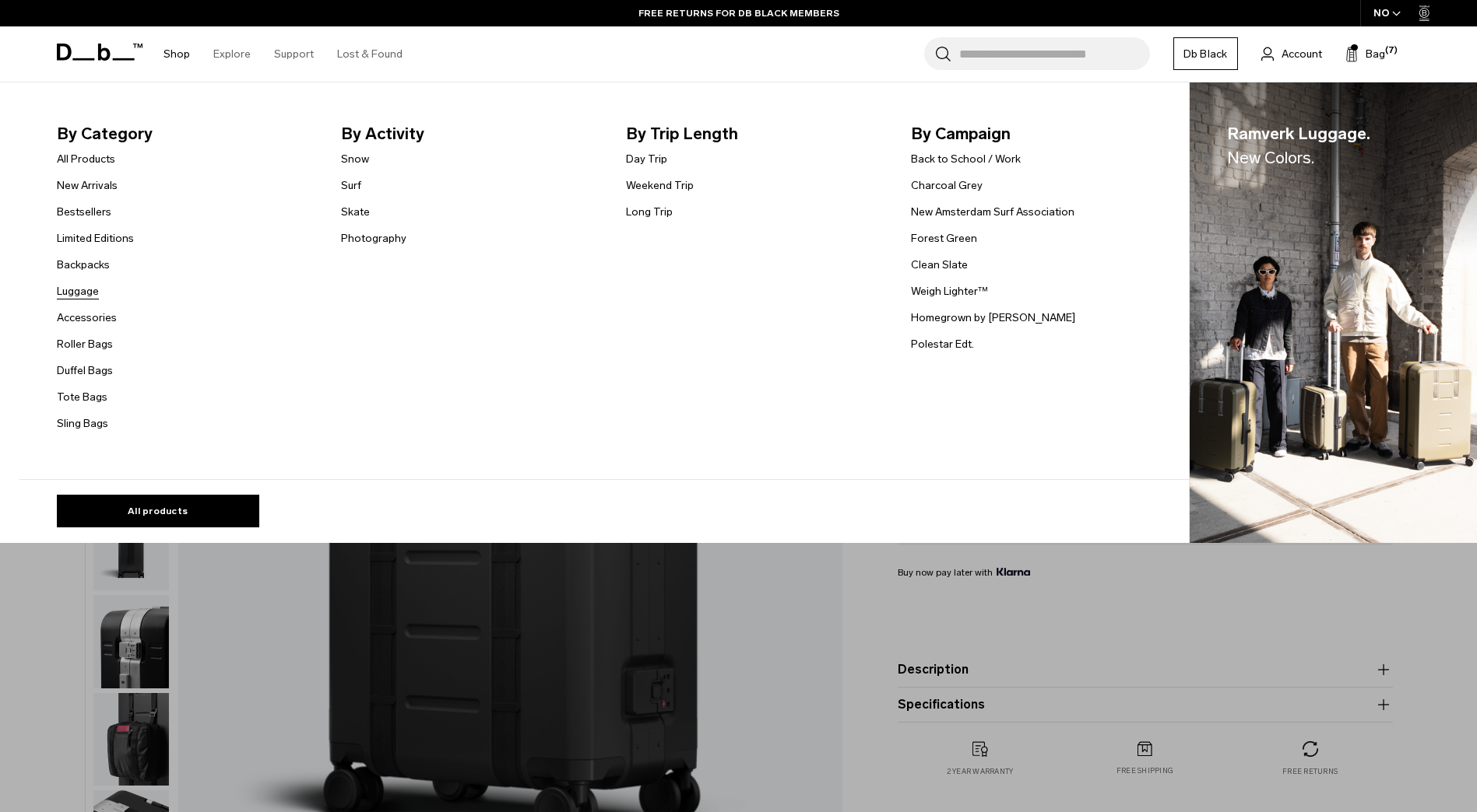
click at [86, 291] on link "Luggage" at bounding box center [78, 291] width 42 height 16
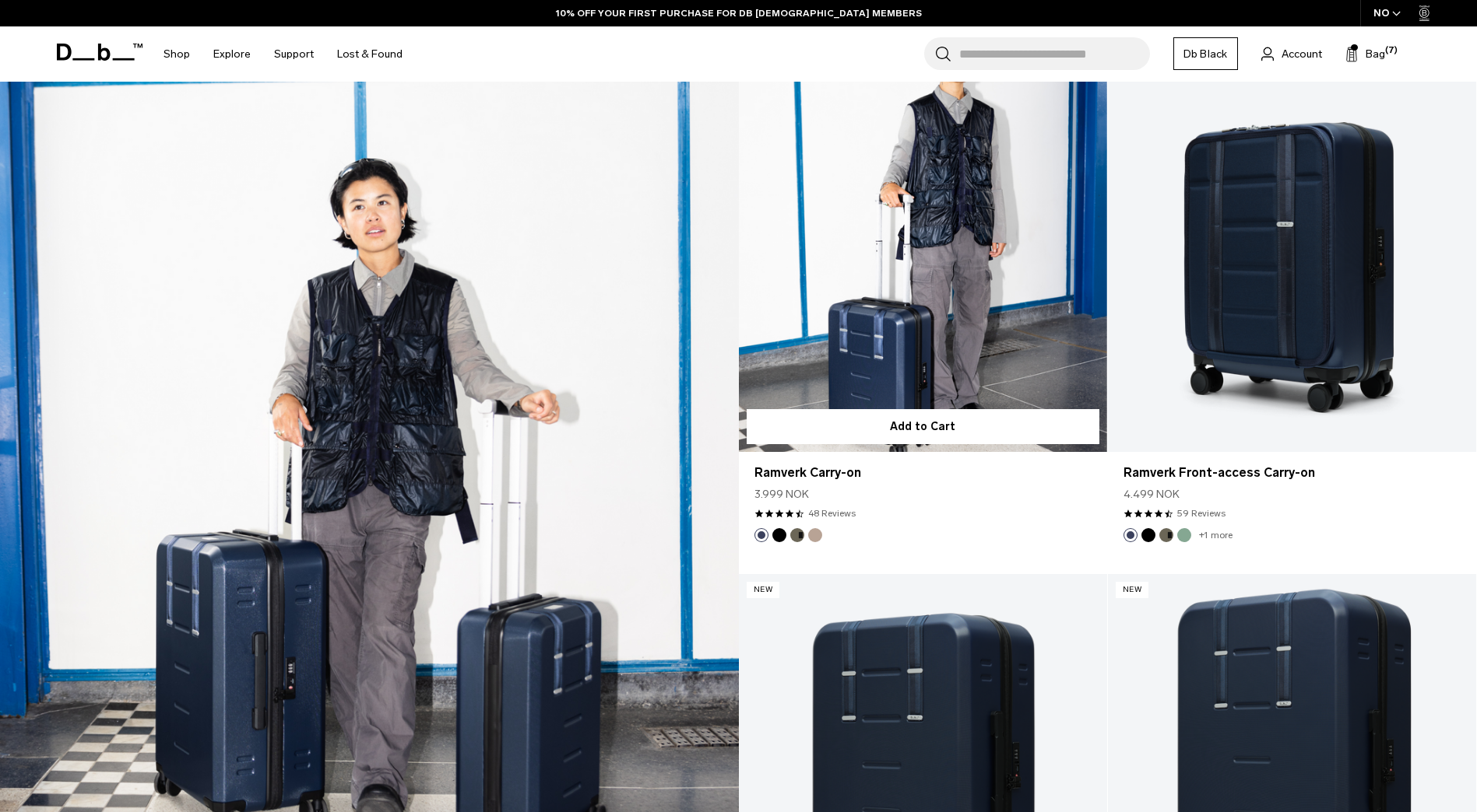
click at [894, 337] on link "Ramverk Carry-on" at bounding box center [922, 248] width 368 height 410
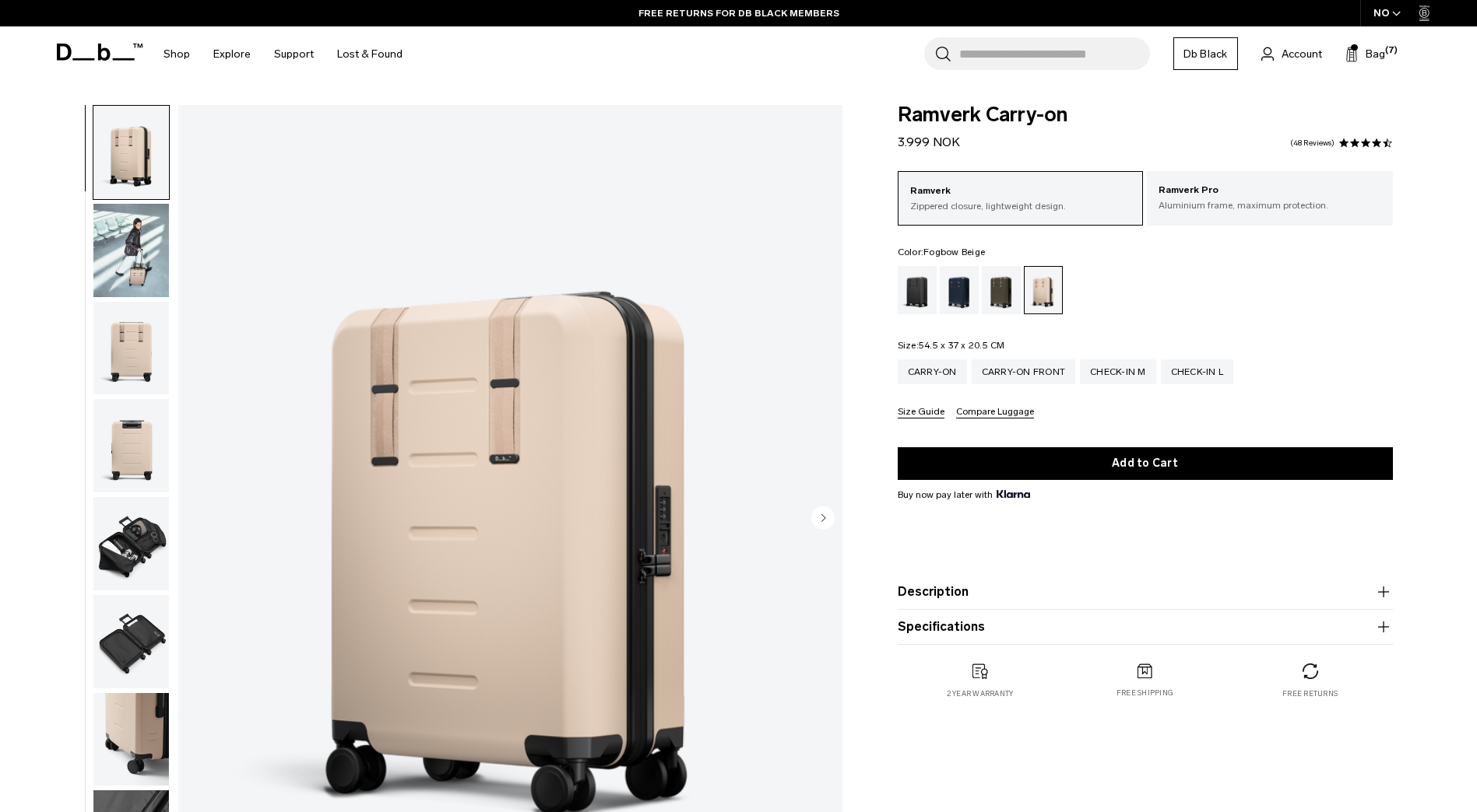
click at [133, 264] on img "button" at bounding box center [131, 250] width 76 height 93
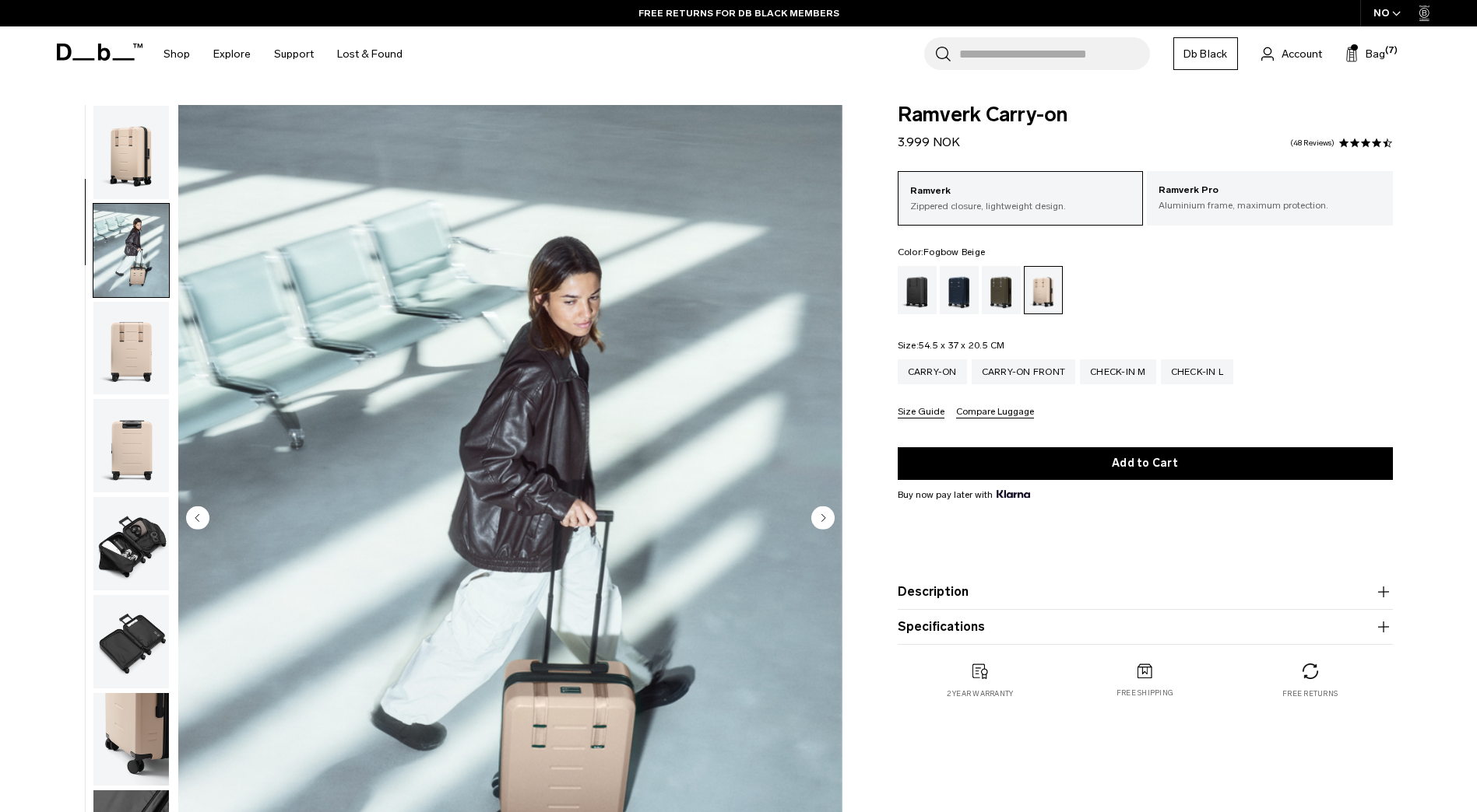
scroll to position [98, 0]
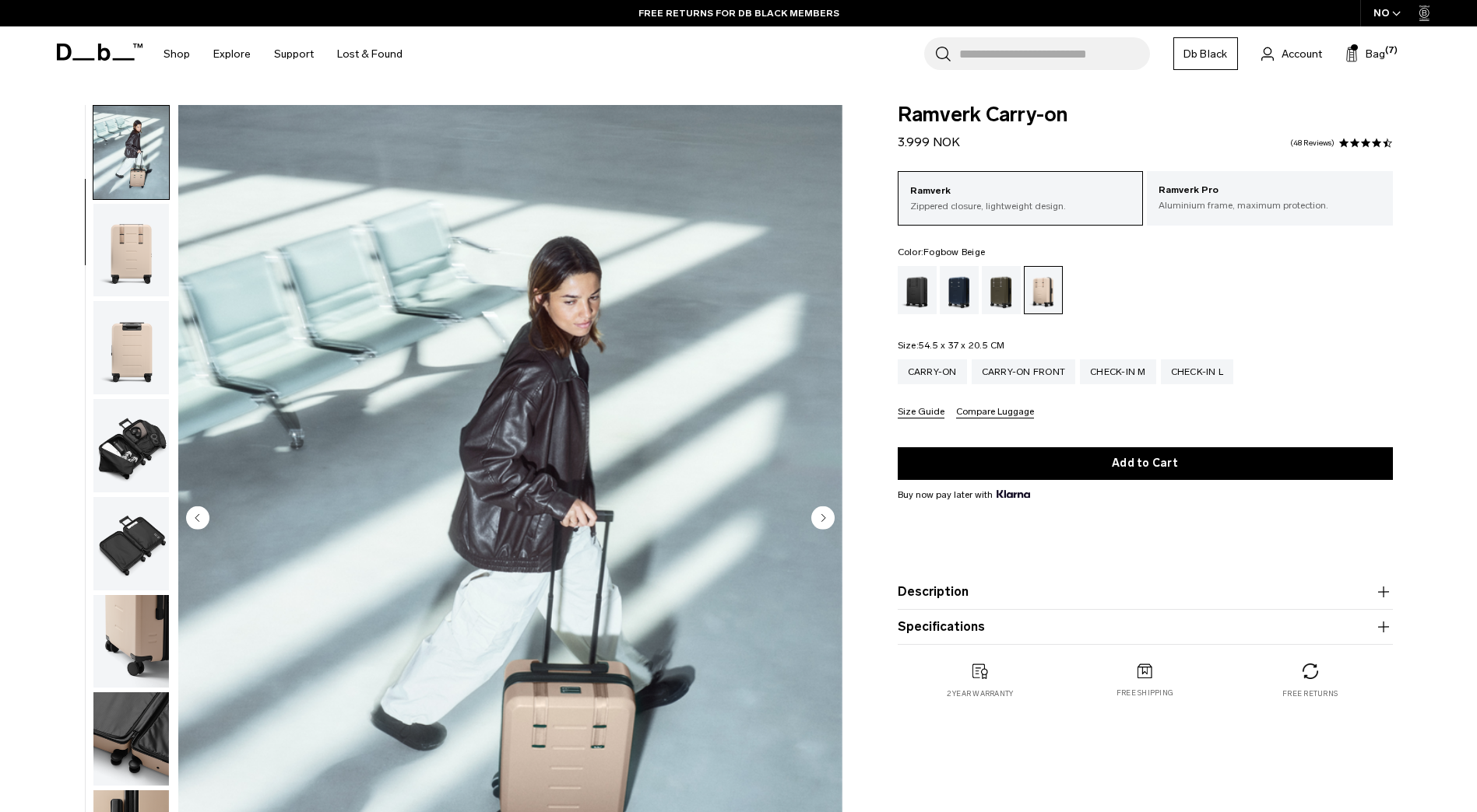
click at [144, 242] on img "button" at bounding box center [131, 250] width 76 height 93
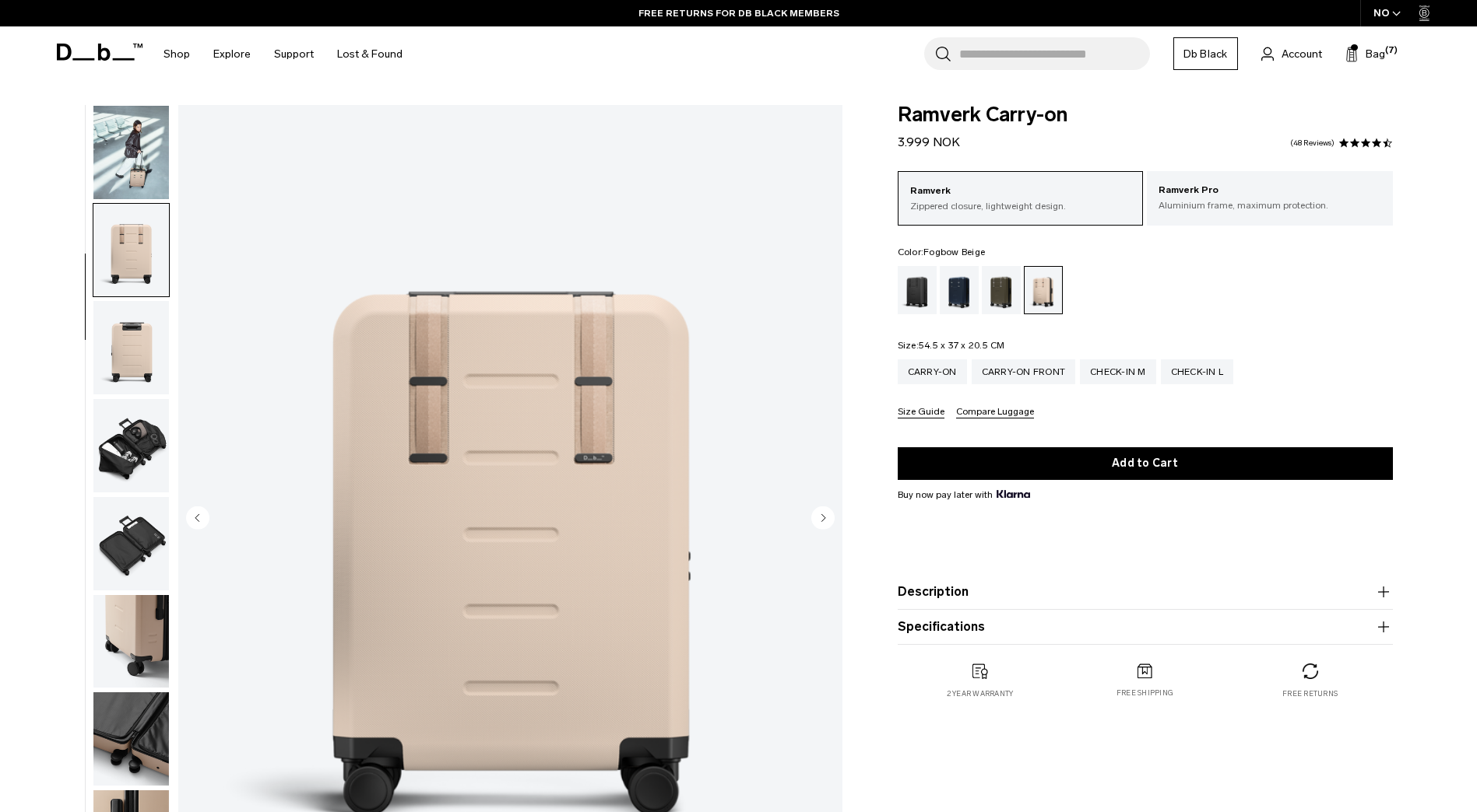
scroll to position [196, 0]
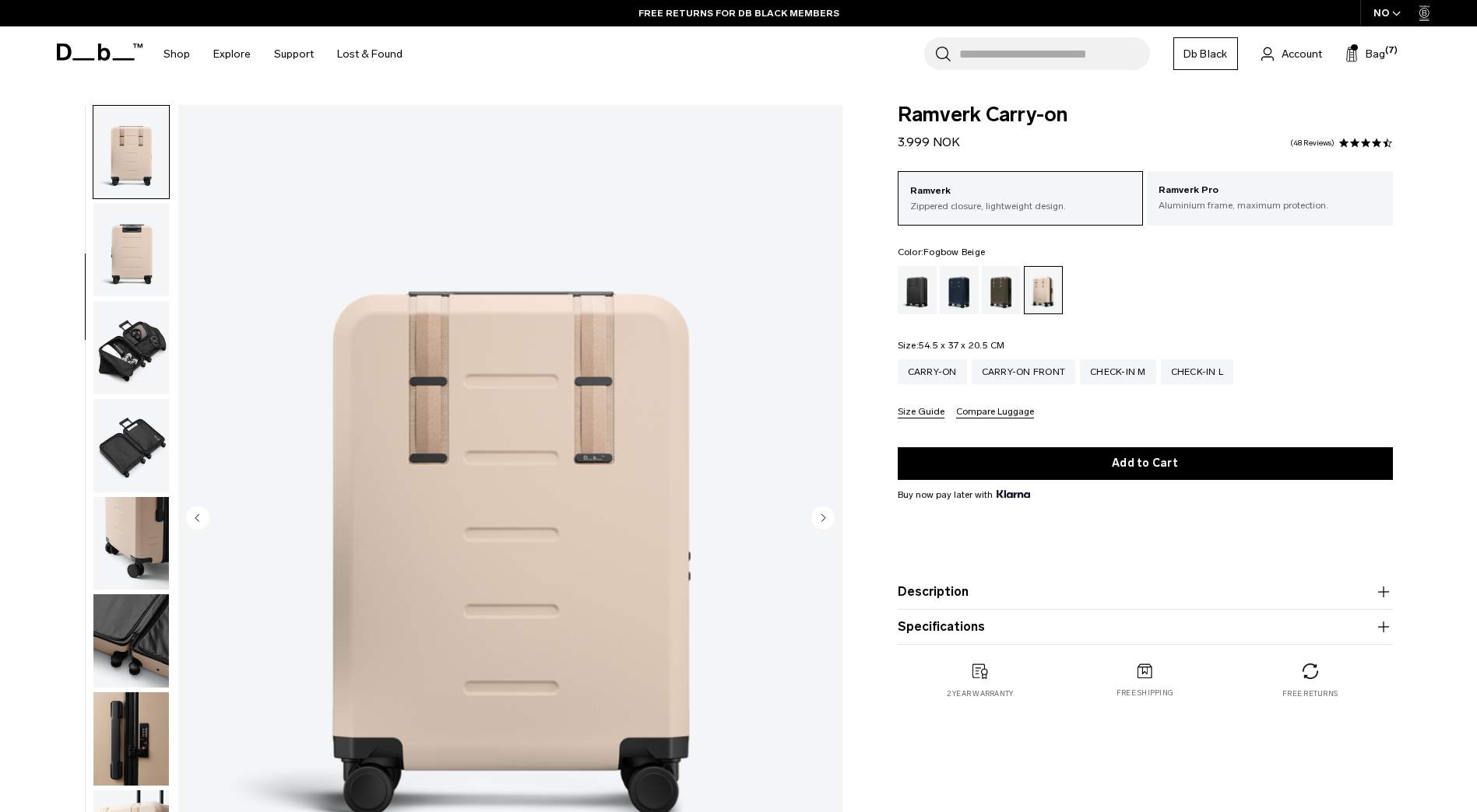
click at [133, 256] on img "button" at bounding box center [131, 249] width 76 height 93
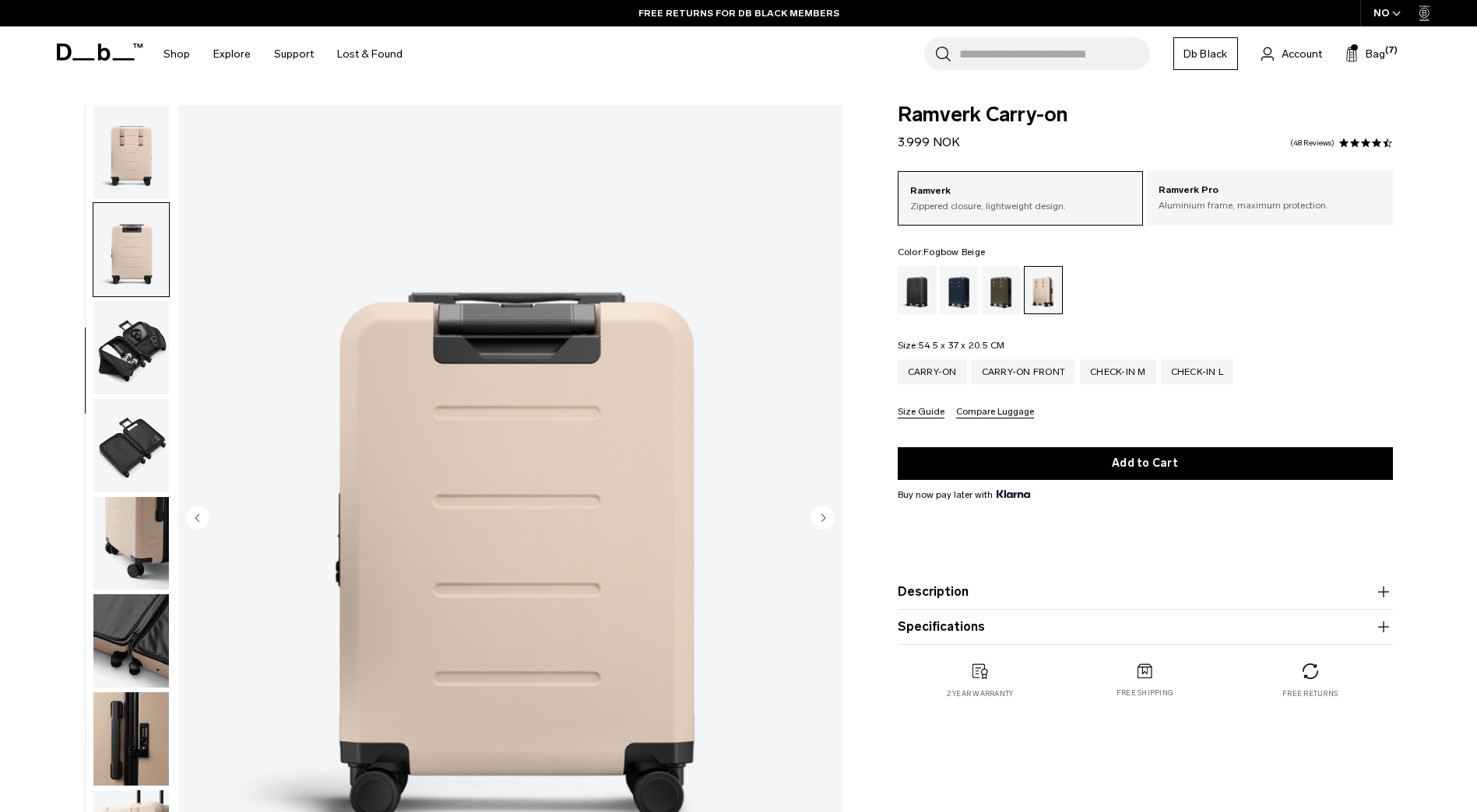
scroll to position [245, 0]
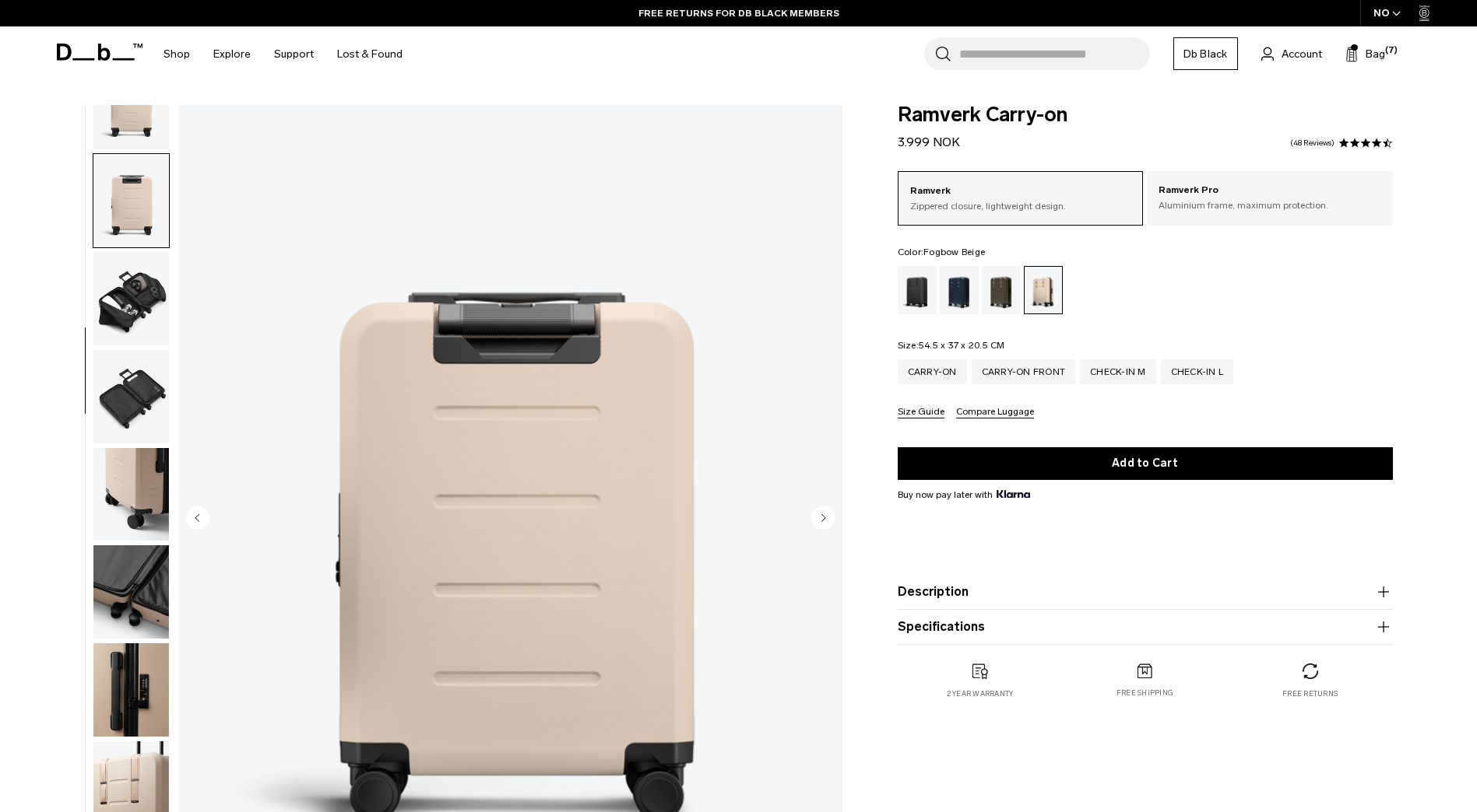
click at [127, 296] on img "button" at bounding box center [131, 298] width 76 height 93
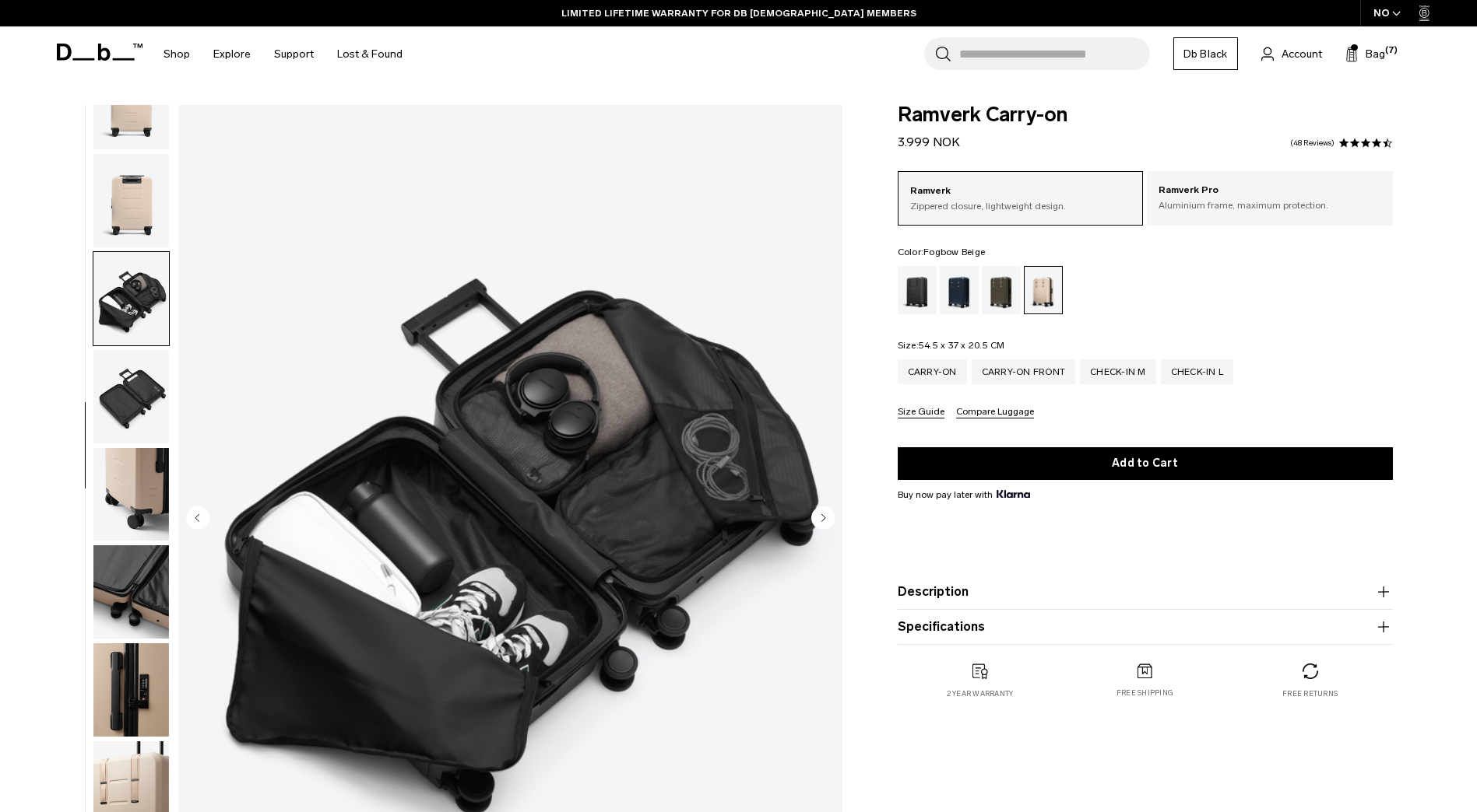
click at [127, 418] on img "button" at bounding box center [131, 396] width 76 height 93
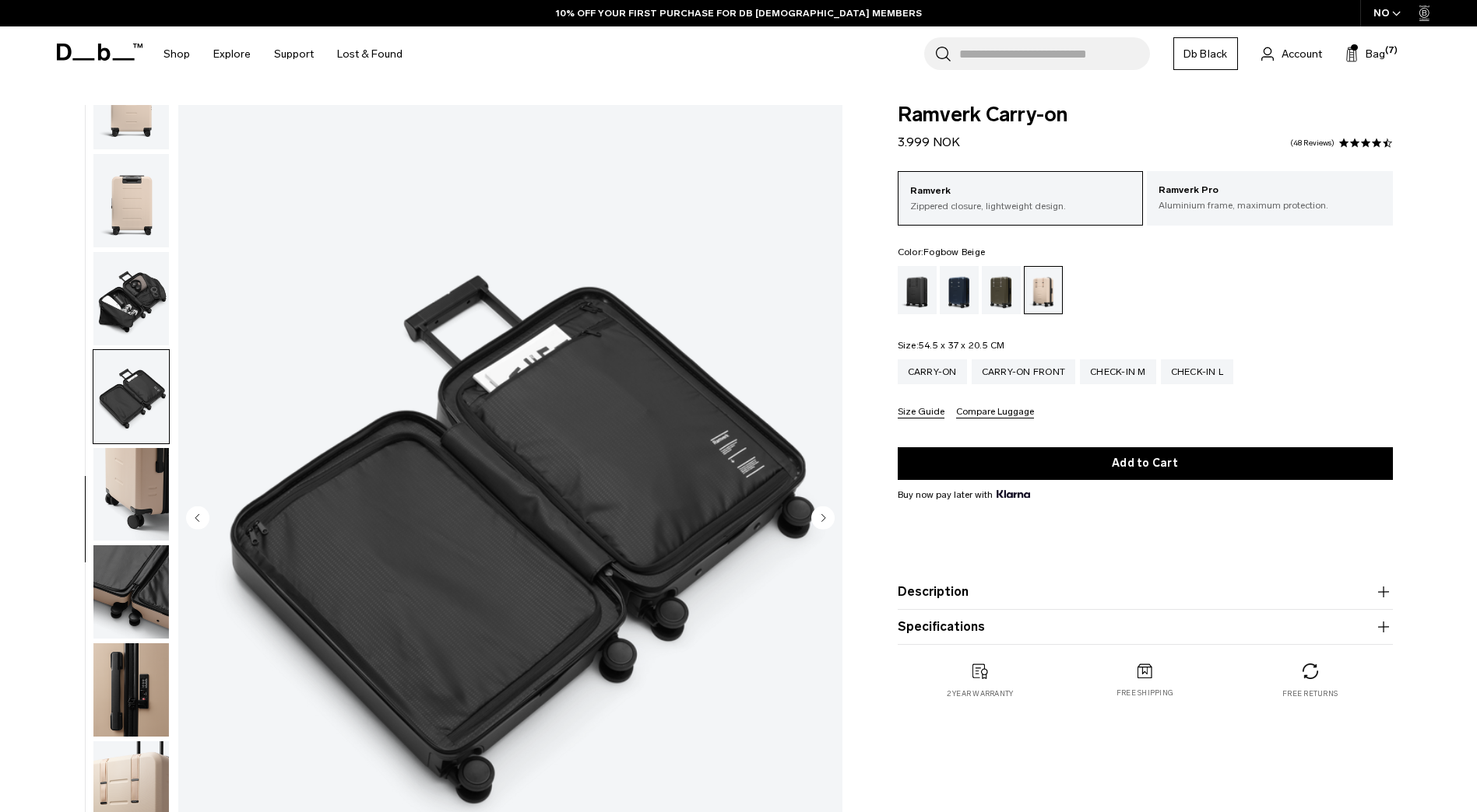
click at [95, 500] on img "button" at bounding box center [131, 494] width 76 height 93
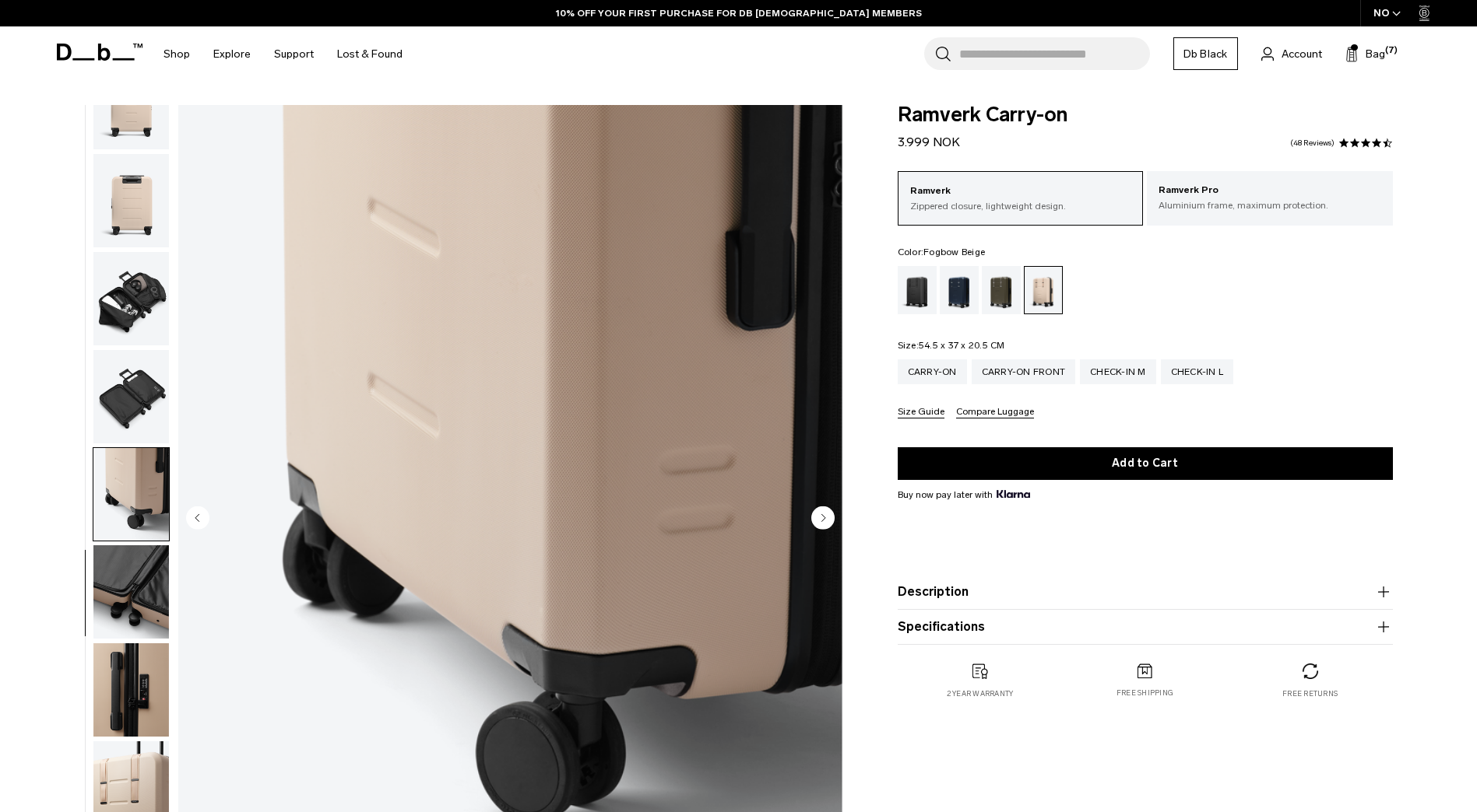
click at [136, 599] on img "button" at bounding box center [131, 592] width 76 height 93
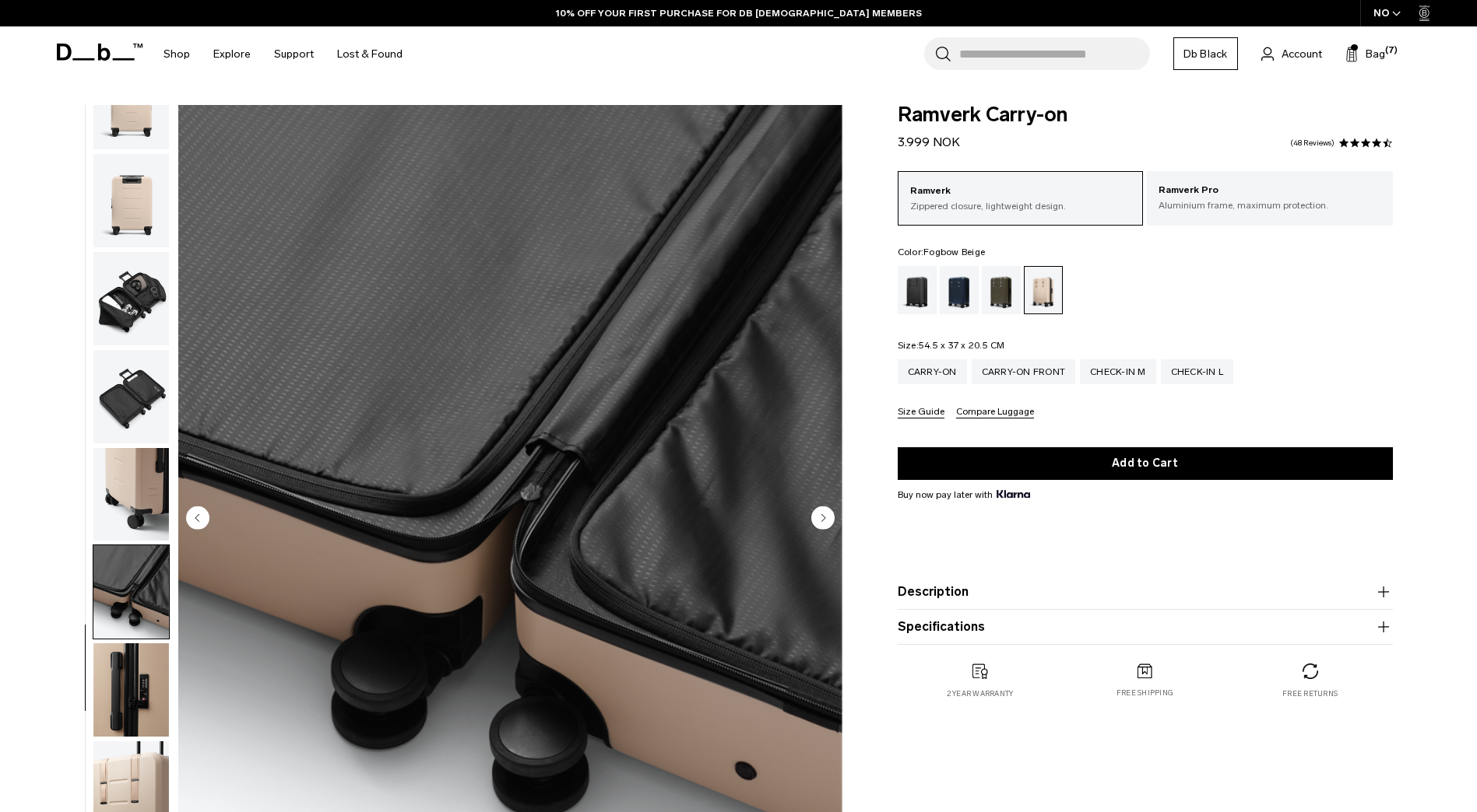
click at [126, 723] on img "button" at bounding box center [131, 690] width 76 height 93
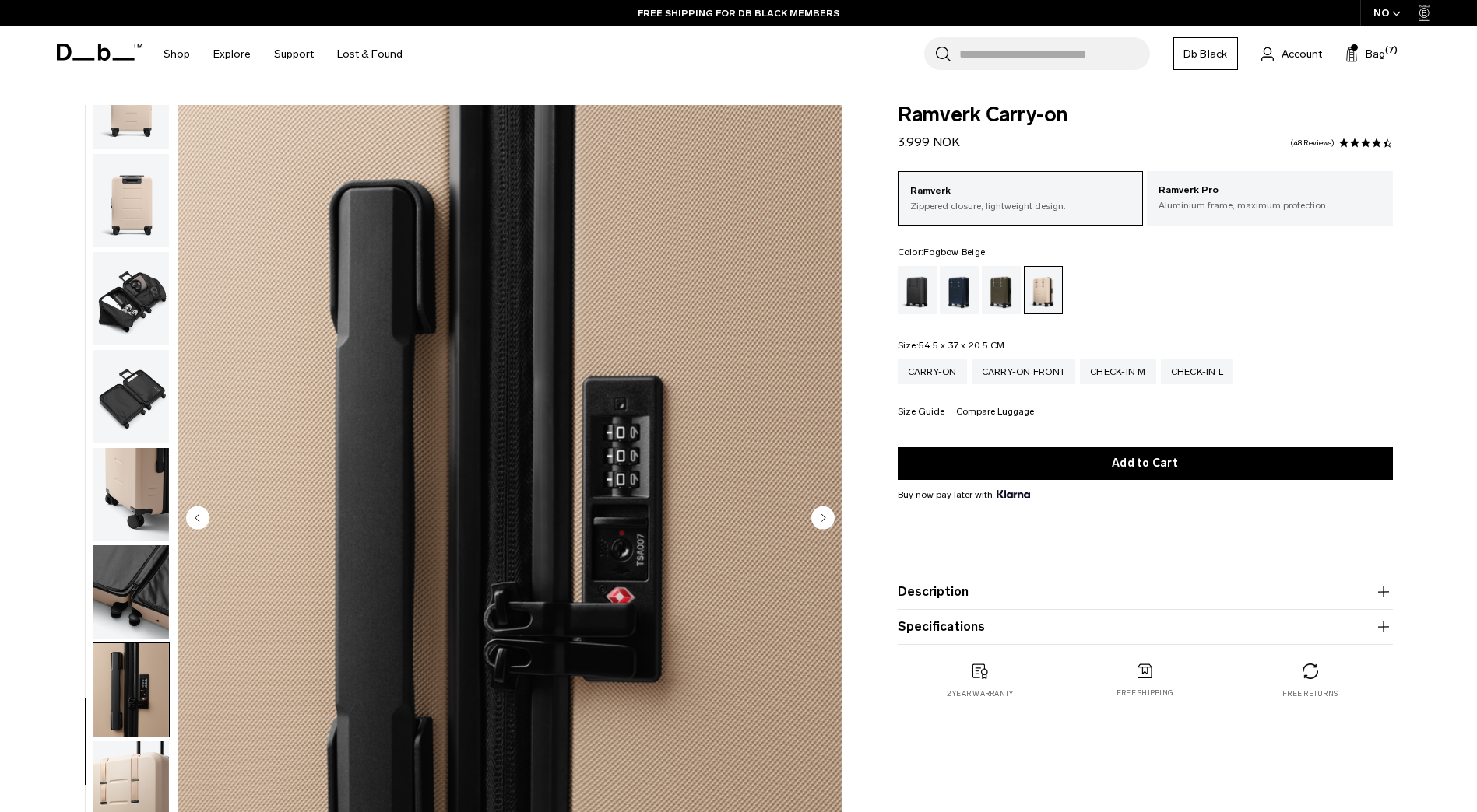
click at [118, 792] on img "button" at bounding box center [131, 788] width 76 height 93
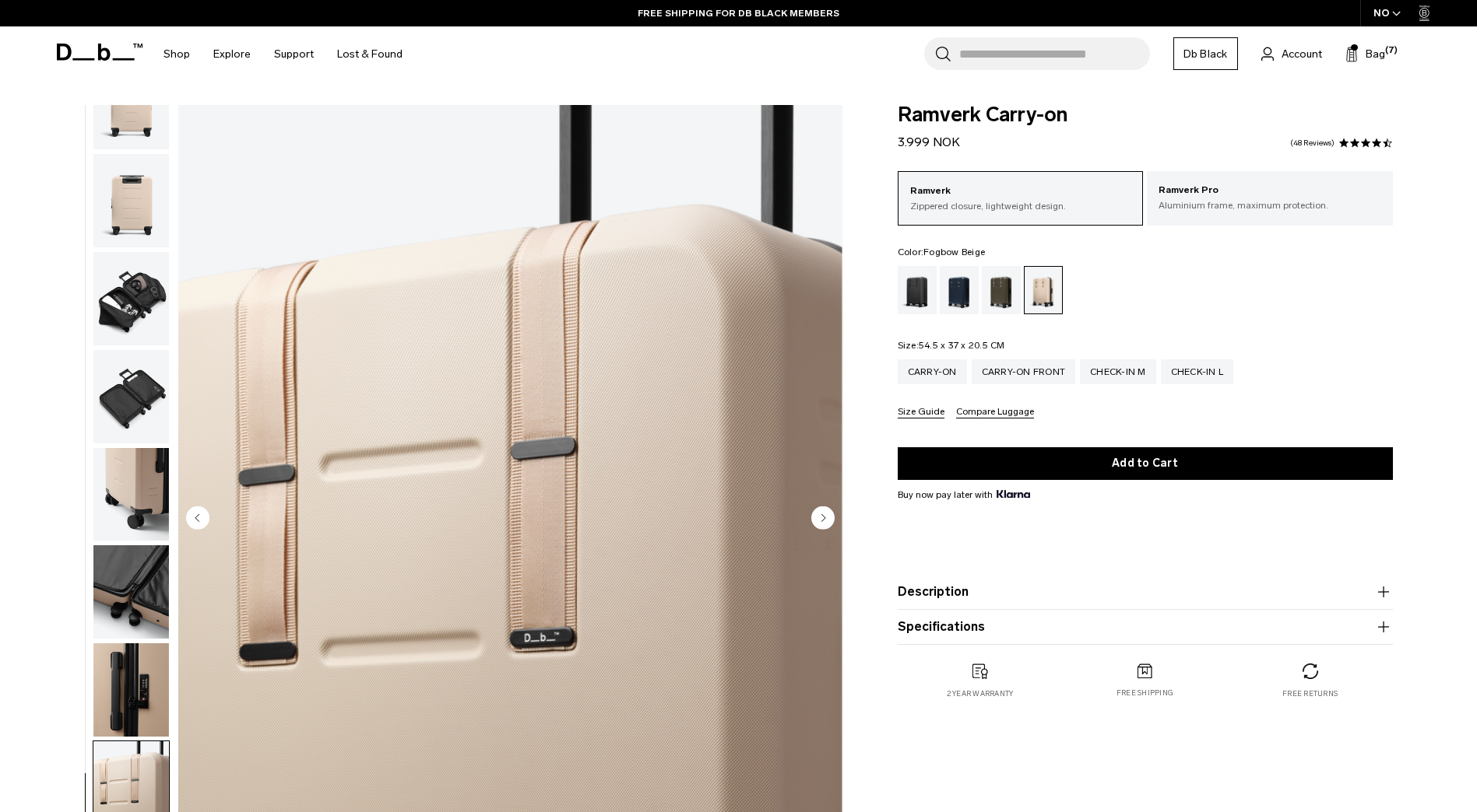
click at [121, 194] on img "button" at bounding box center [131, 200] width 76 height 93
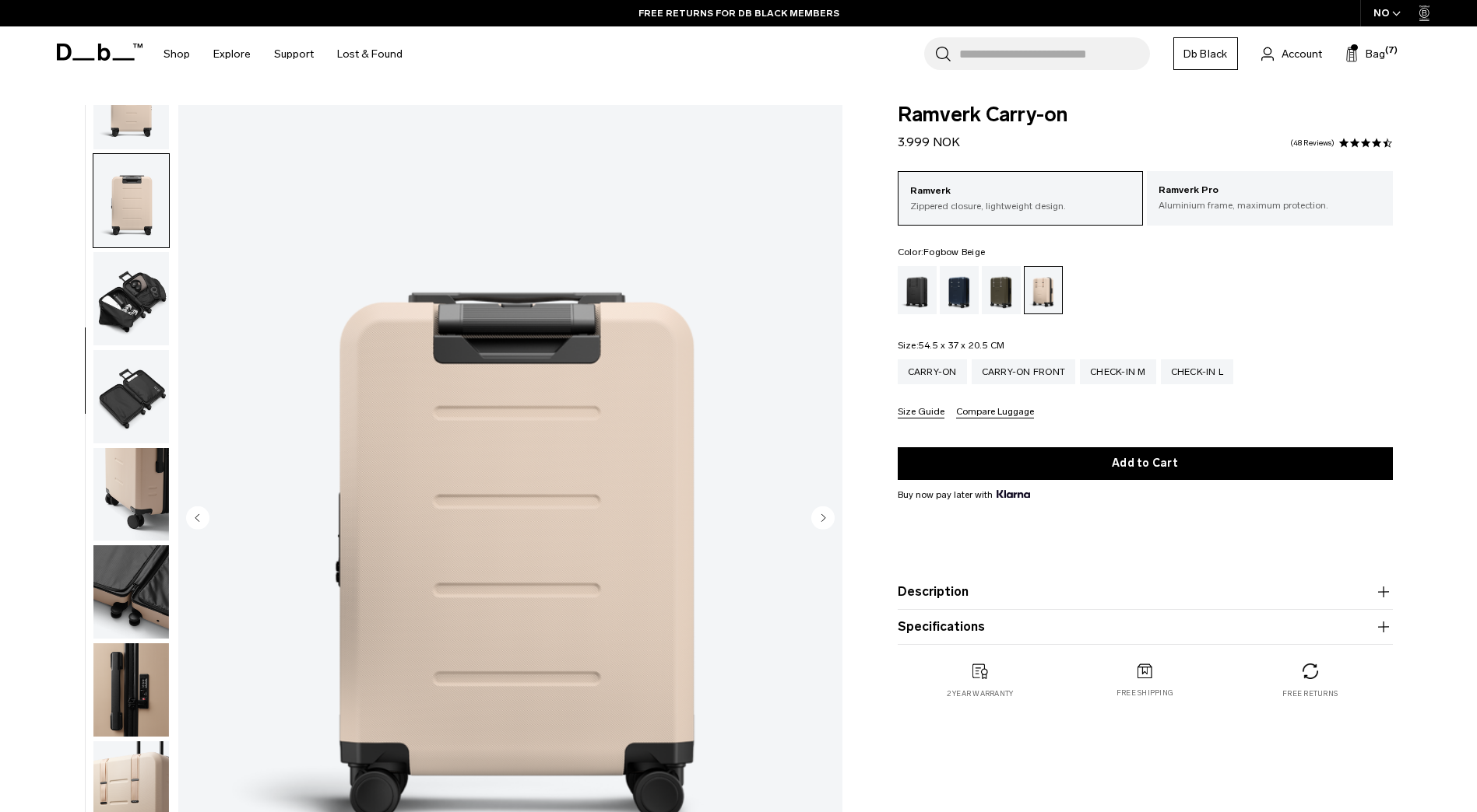
click at [138, 125] on img "button" at bounding box center [131, 103] width 76 height 93
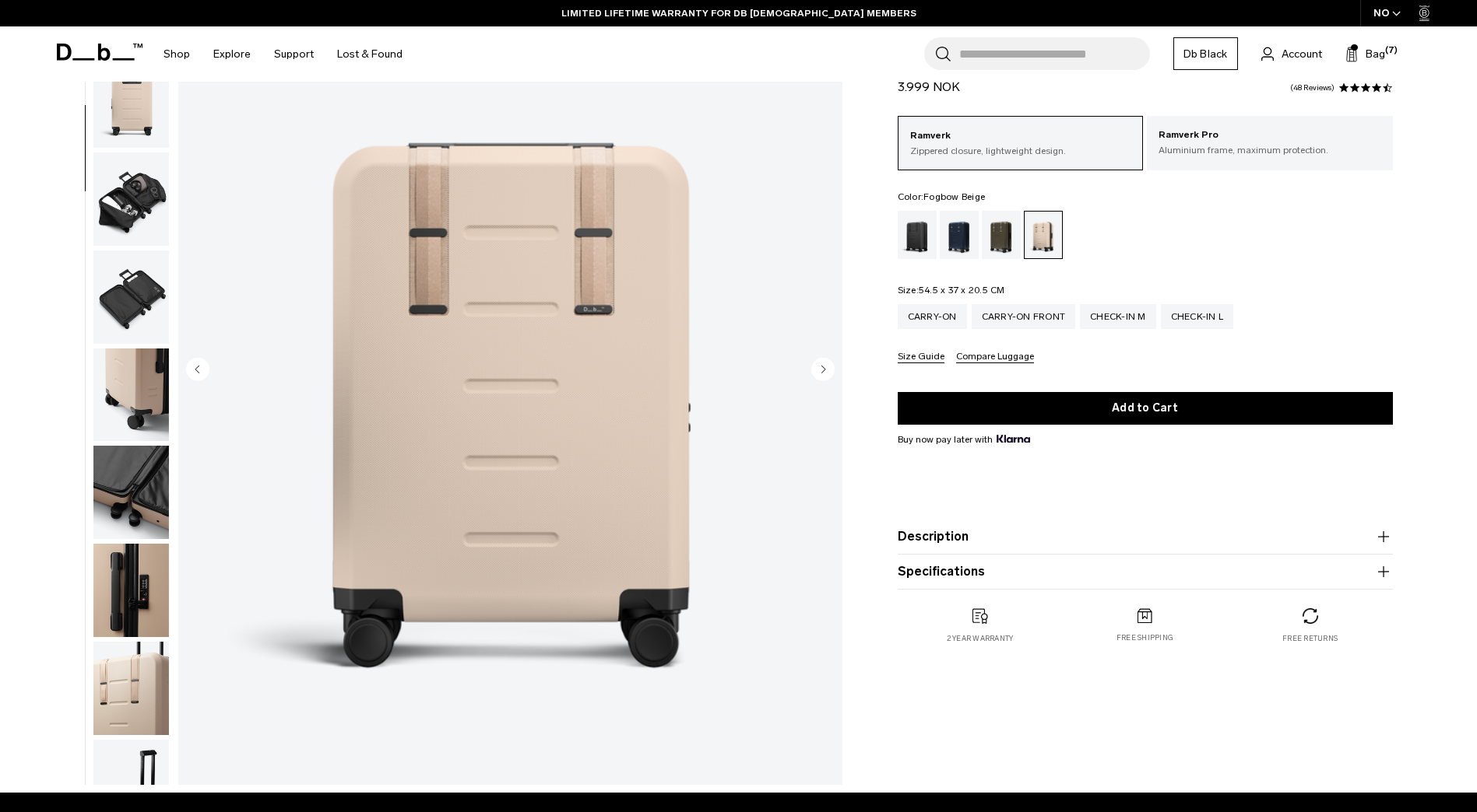
scroll to position [320, 0]
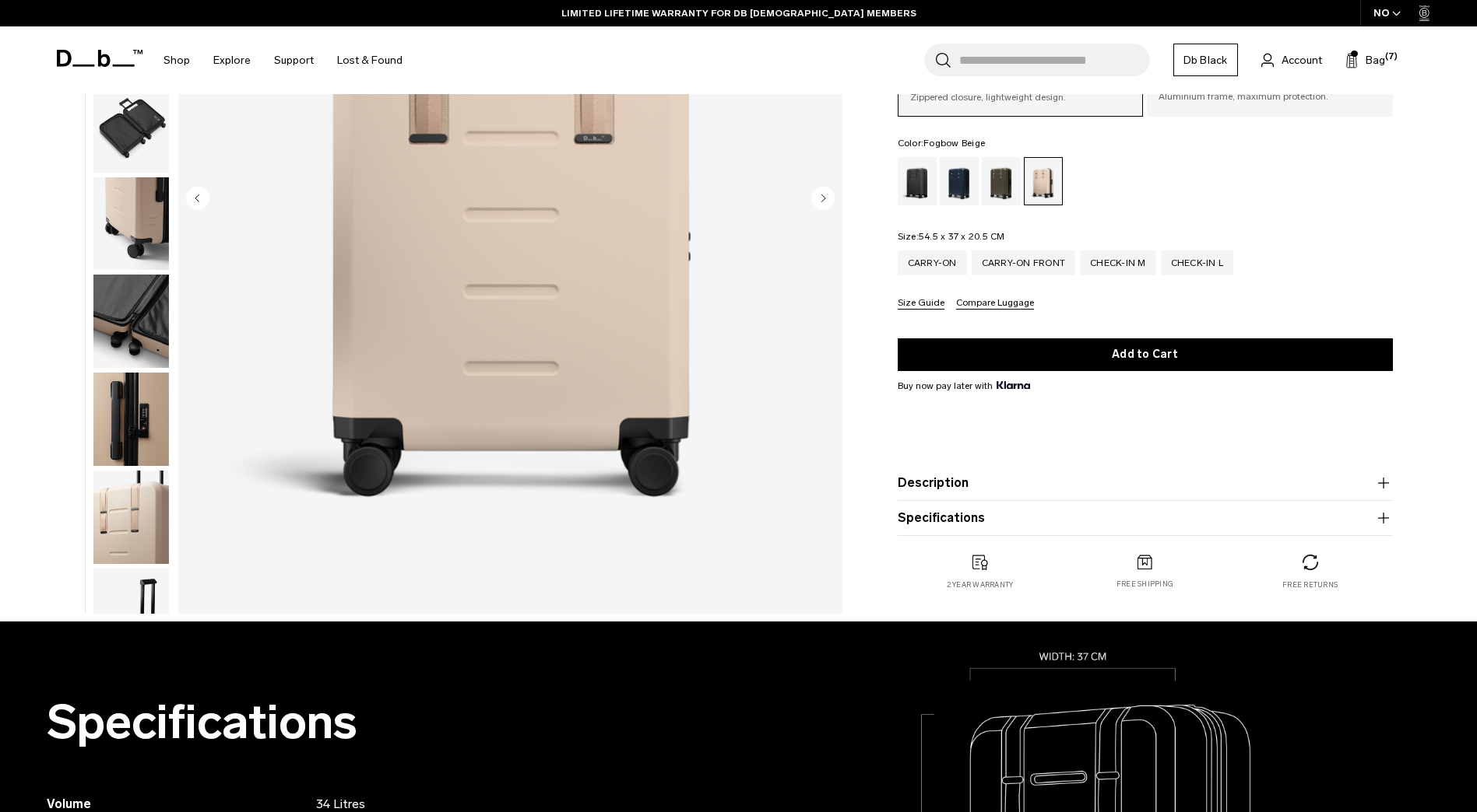
click at [135, 594] on img "button" at bounding box center [131, 615] width 76 height 93
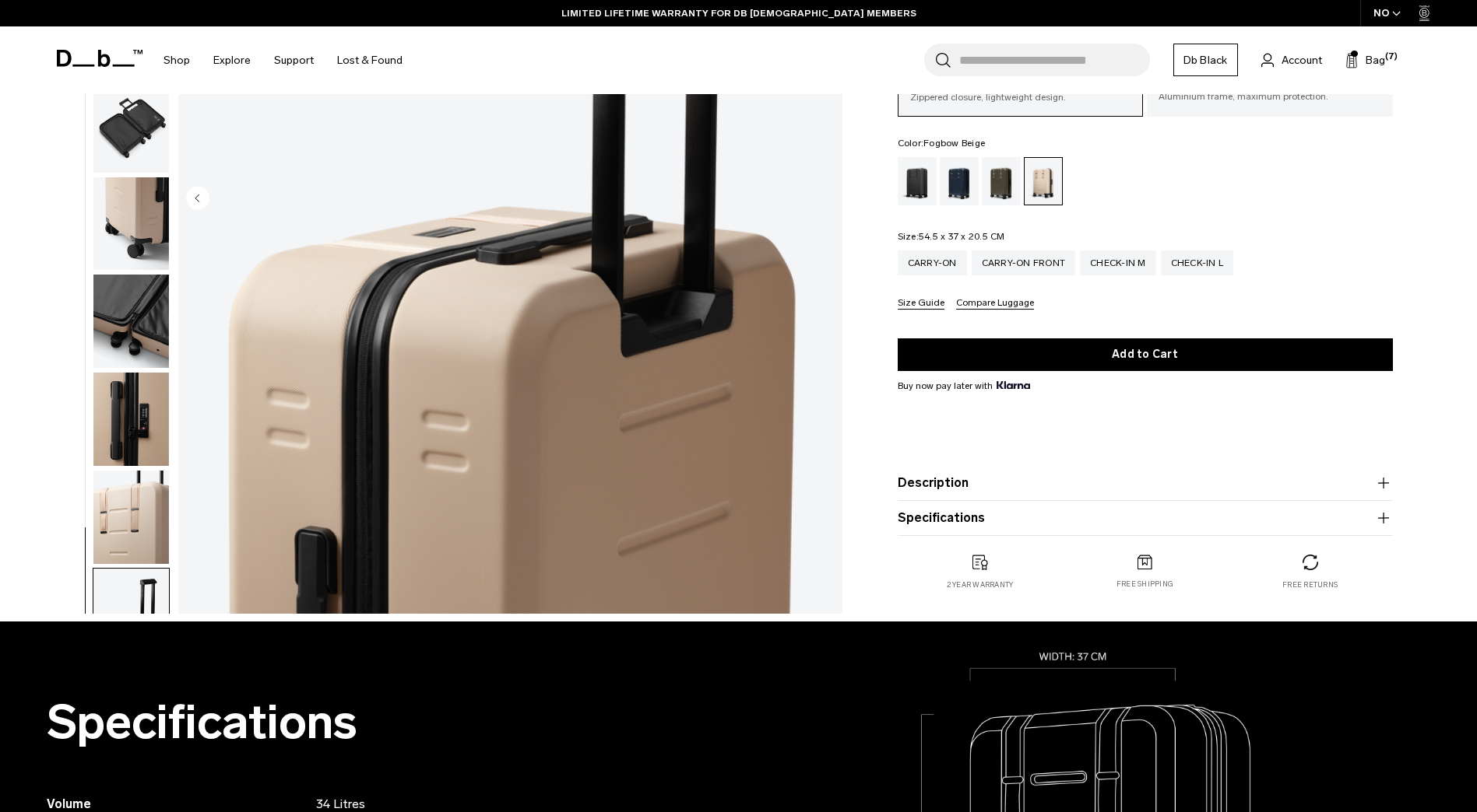
scroll to position [245, 0]
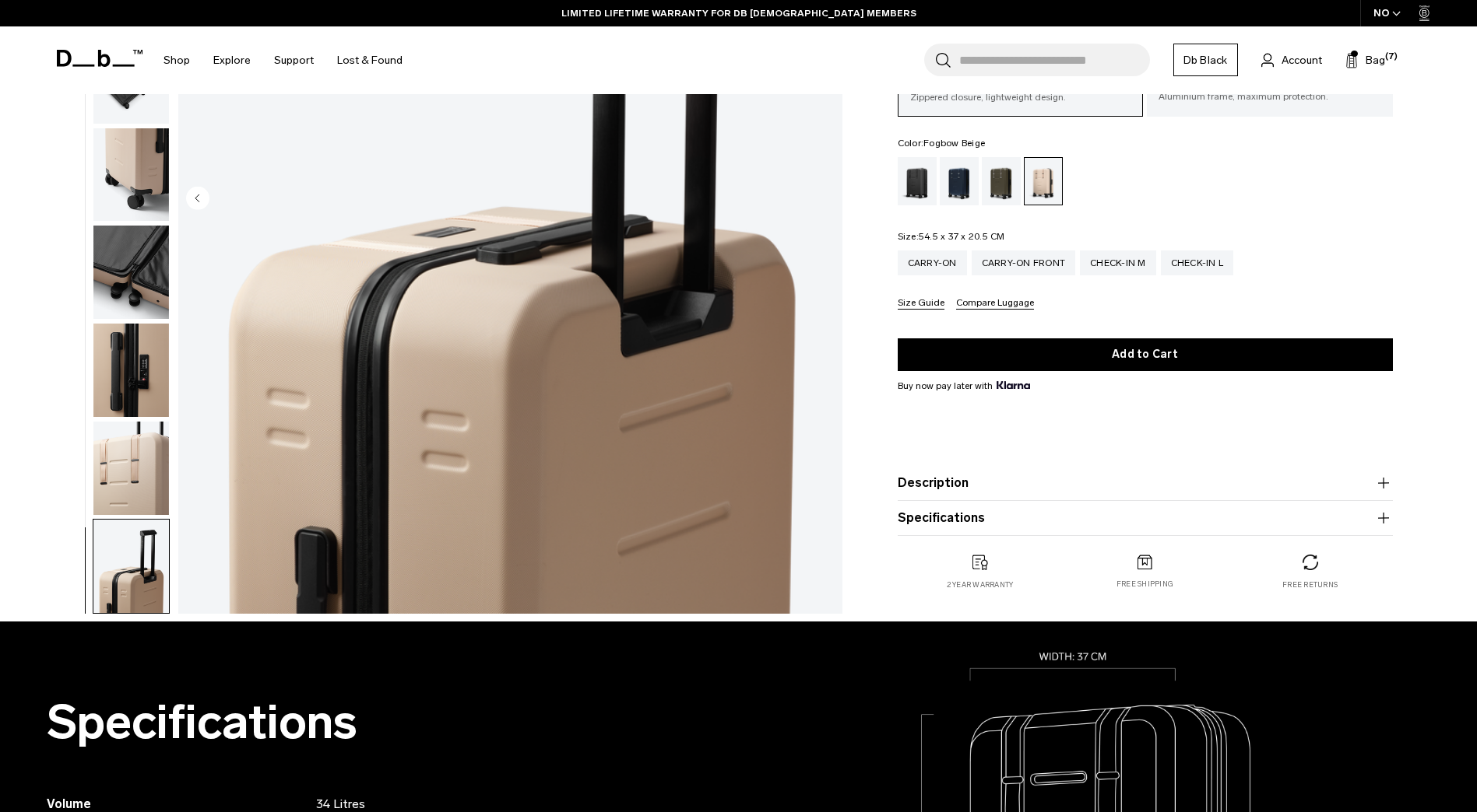
click at [135, 594] on img "button" at bounding box center [131, 566] width 76 height 93
click at [129, 571] on img "button" at bounding box center [131, 566] width 76 height 93
click at [120, 472] on img "button" at bounding box center [131, 468] width 76 height 93
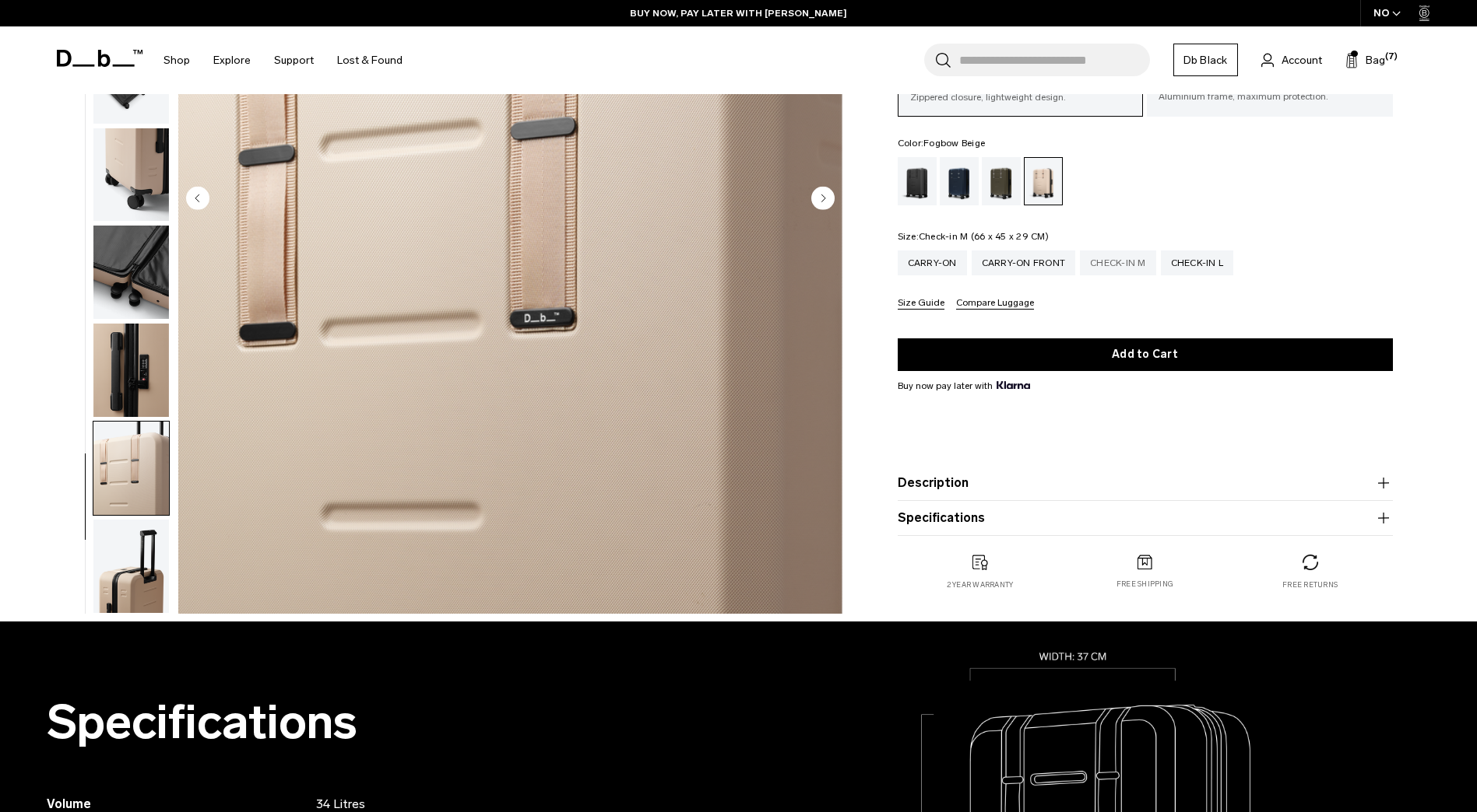
scroll to position [0, 0]
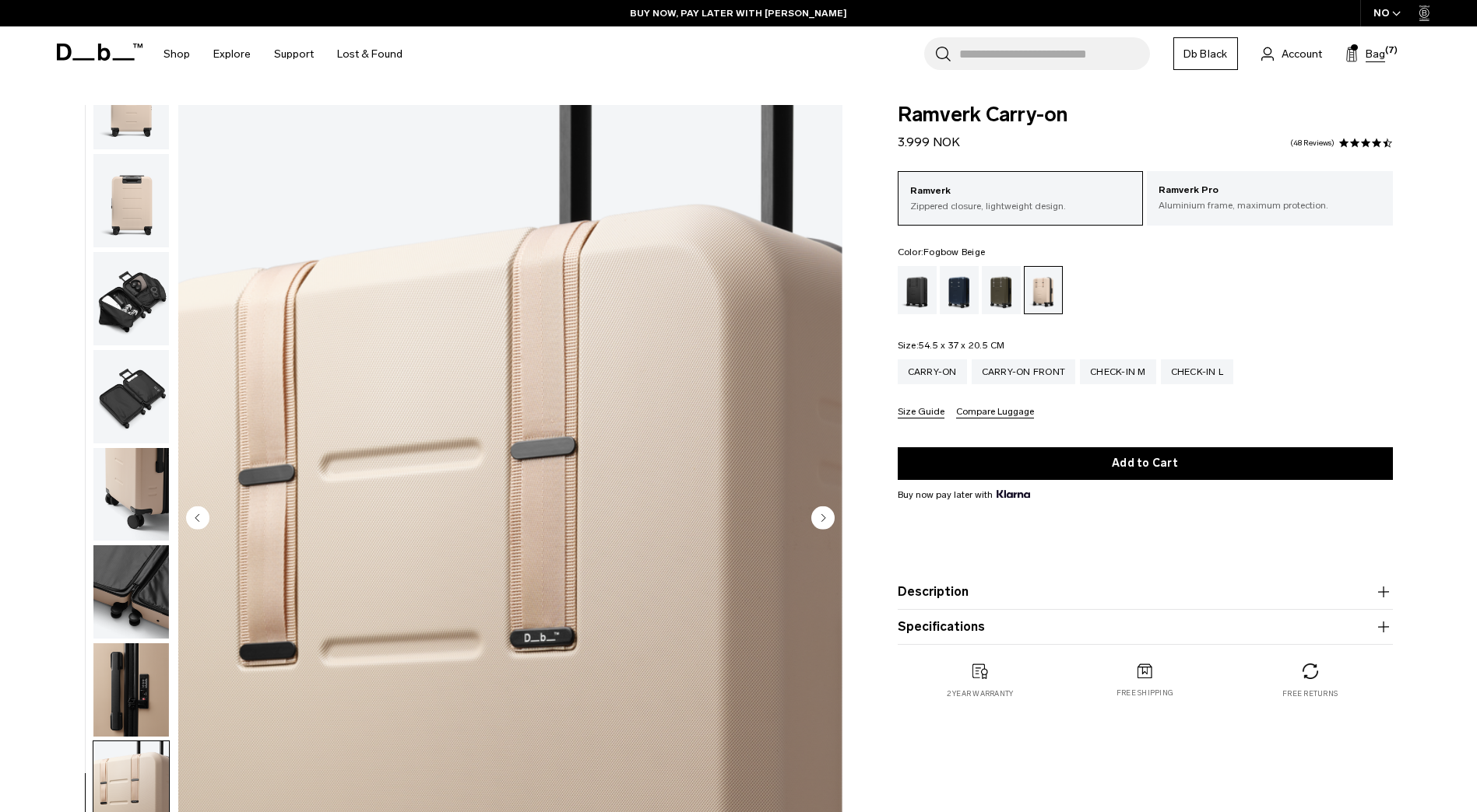
click at [1378, 61] on span "Bag" at bounding box center [1375, 54] width 20 height 16
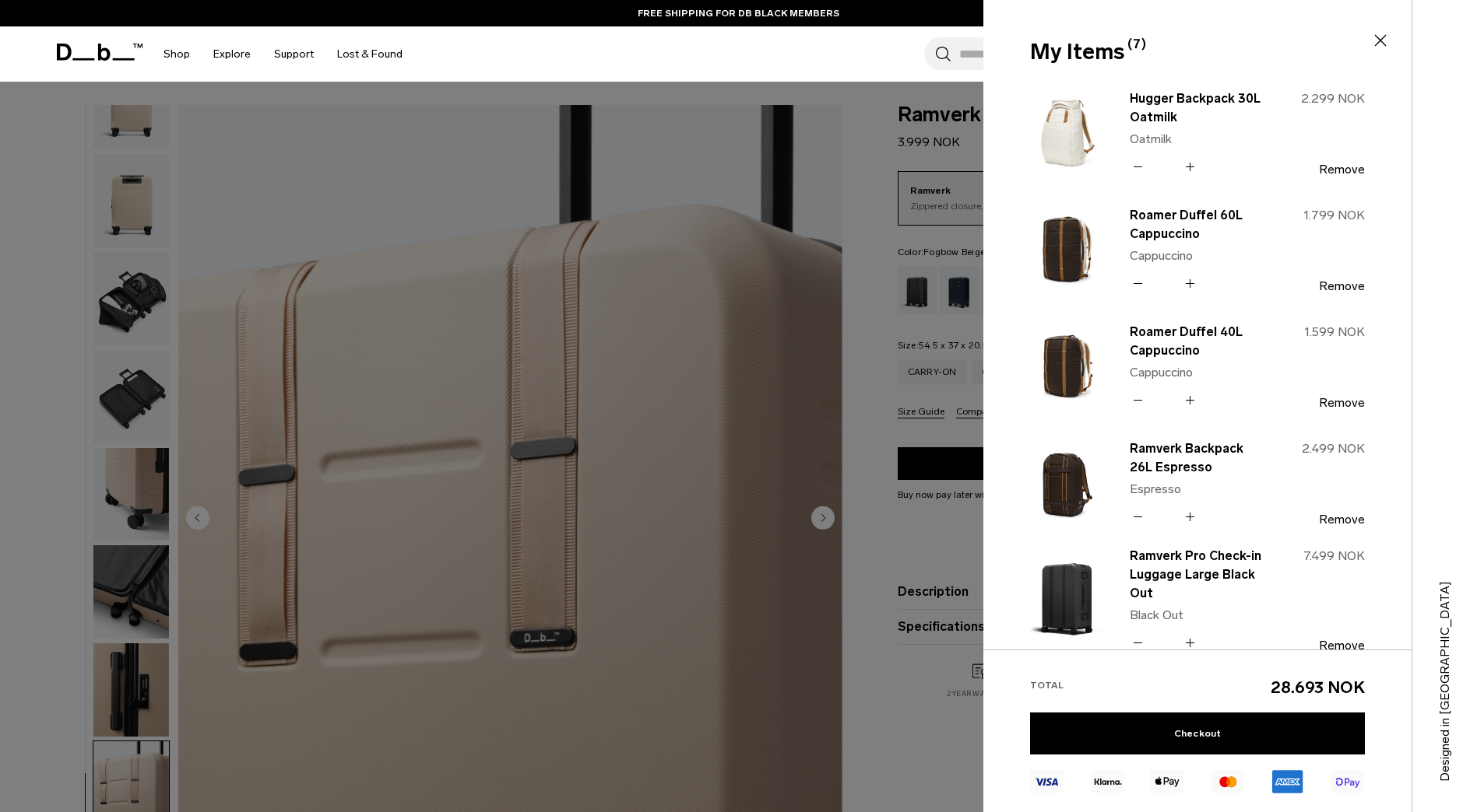
click at [872, 175] on div at bounding box center [738, 406] width 1477 height 812
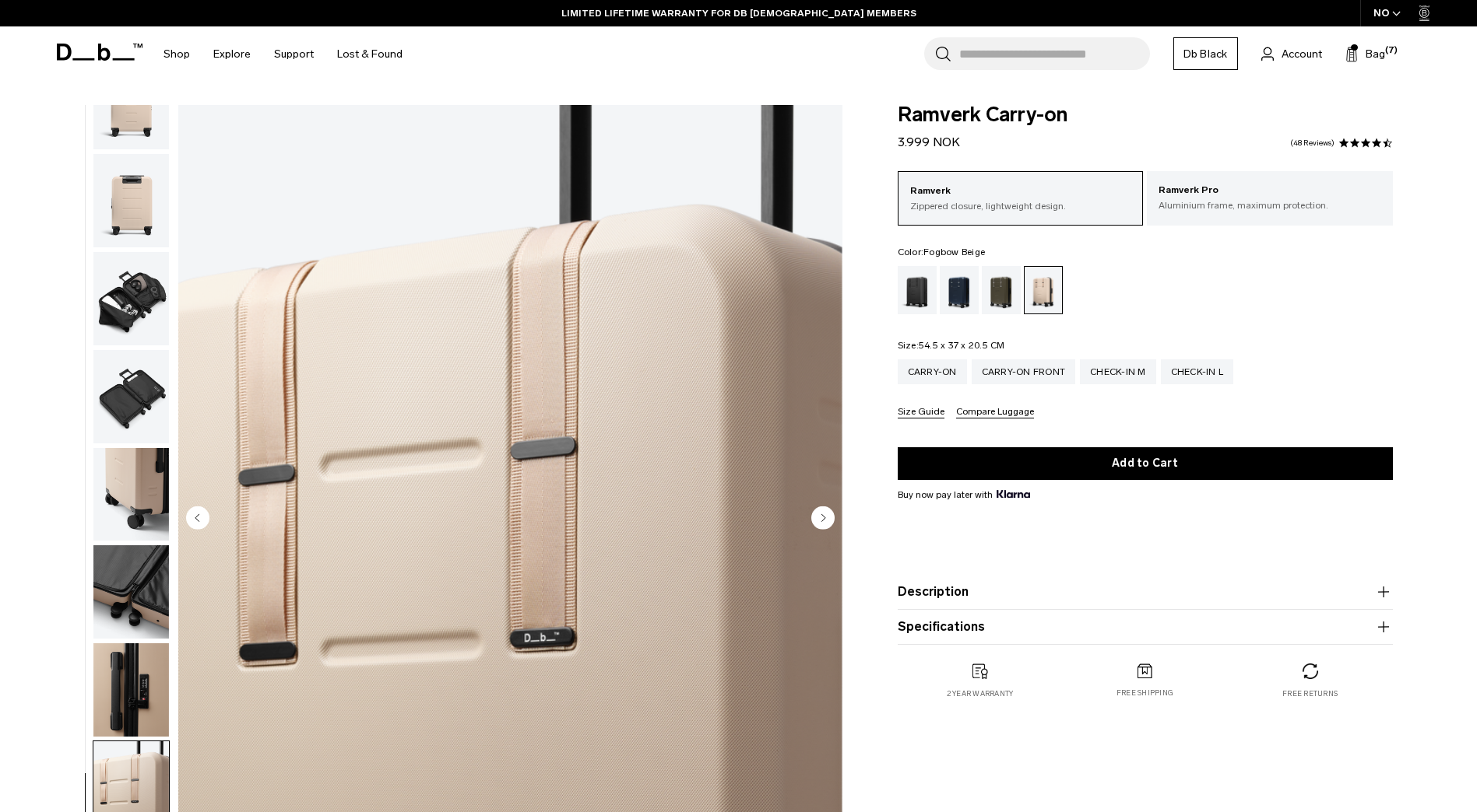
click at [1386, 59] on div "Search for Bags, Luggage... Search Close Trending Products All Products Hugger …" at bounding box center [920, 54] width 1013 height 55
click at [1375, 55] on span "Bag" at bounding box center [1375, 54] width 20 height 16
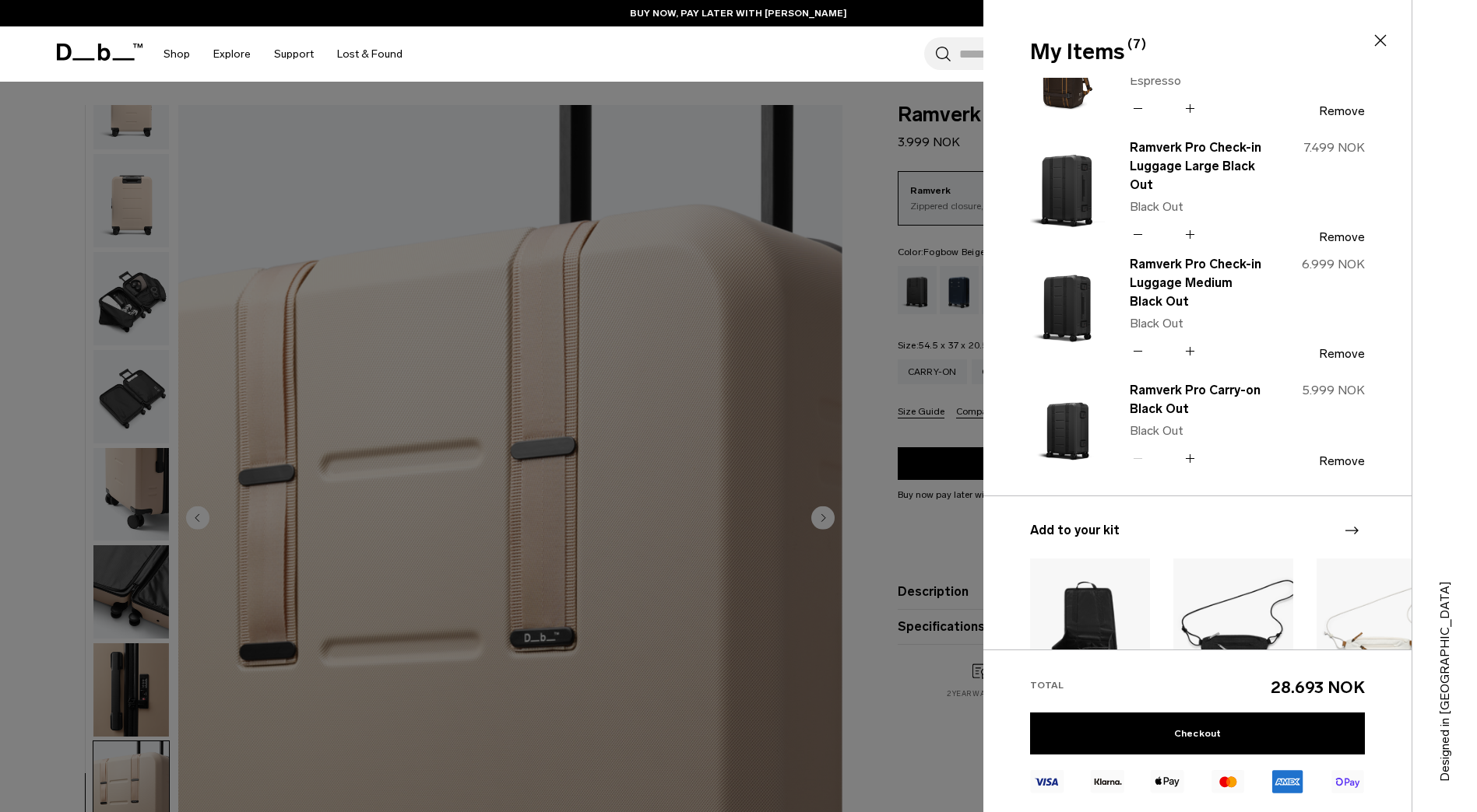
scroll to position [408, 0]
click at [844, 200] on div at bounding box center [738, 406] width 1477 height 812
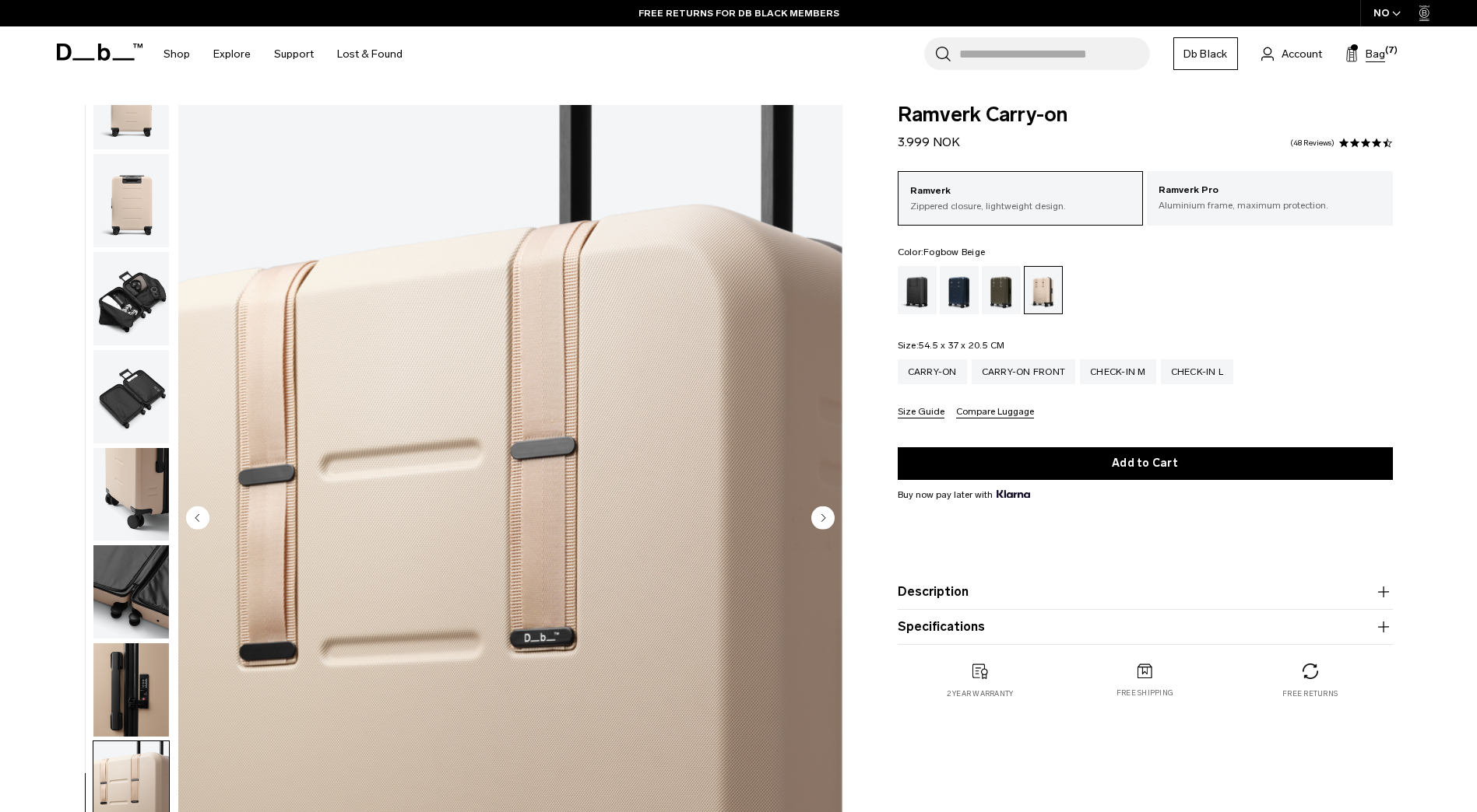
click at [1366, 58] on span "Bag" at bounding box center [1375, 54] width 20 height 16
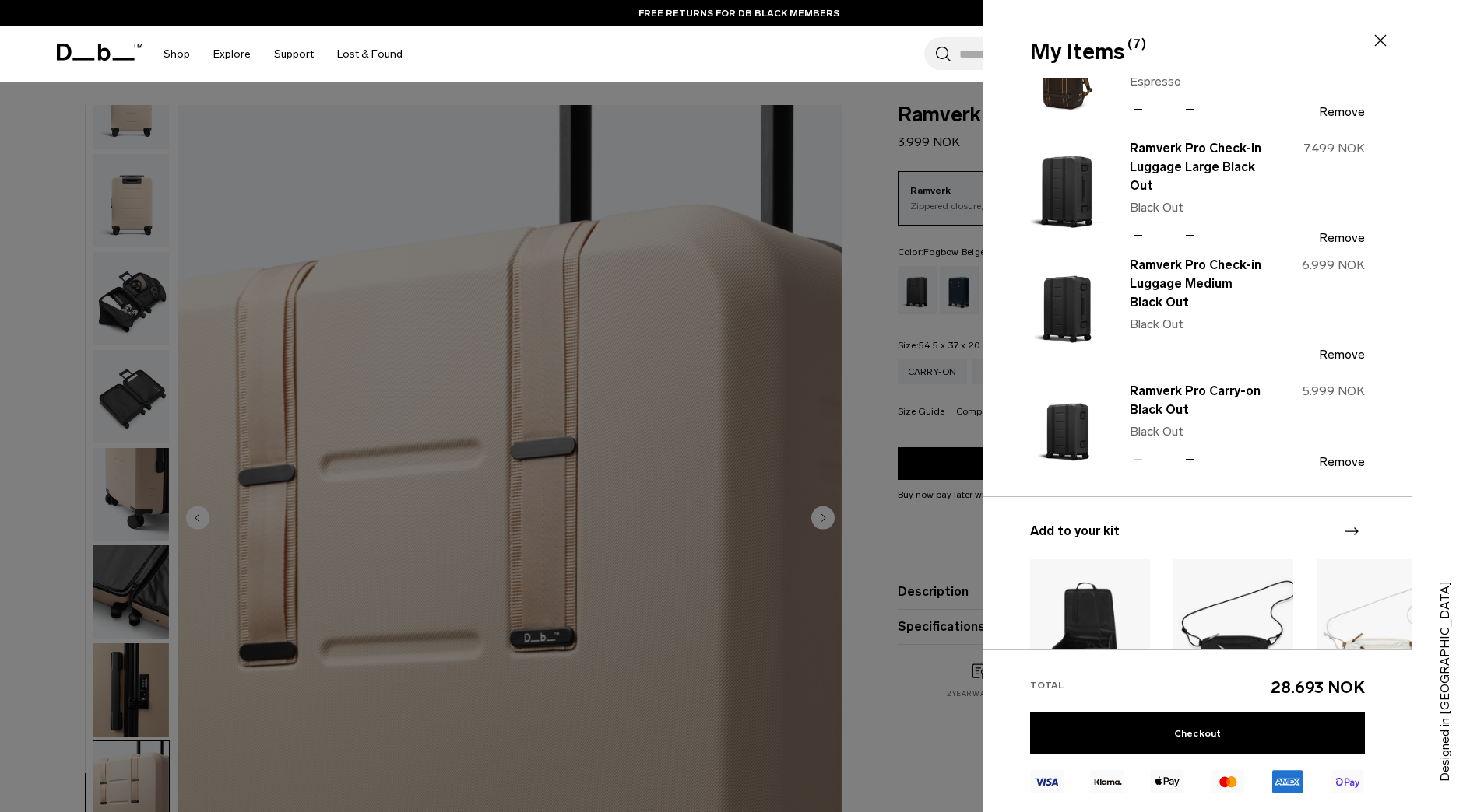
click at [857, 109] on div at bounding box center [738, 406] width 1477 height 812
